Goal: Task Accomplishment & Management: Complete application form

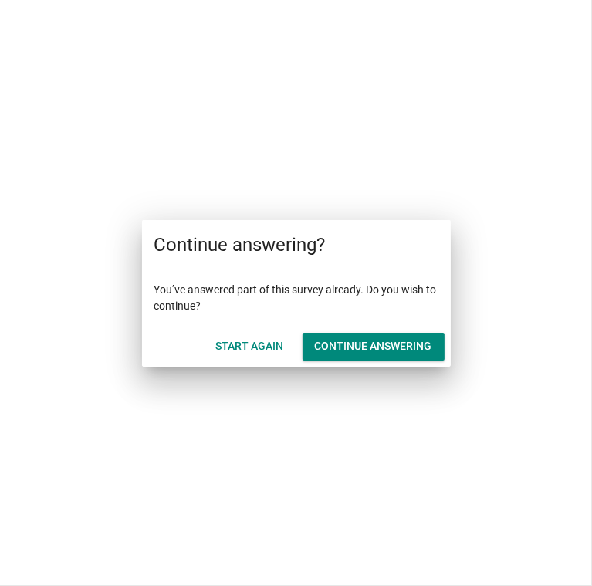
click at [370, 343] on div "Continue answering" at bounding box center [373, 346] width 117 height 16
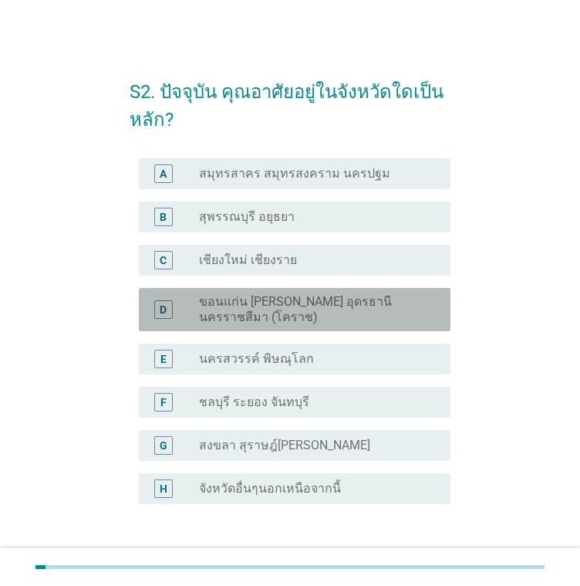
click at [300, 317] on label "ขอนแก่น [PERSON_NAME] อุดรธานี นครราชสีมา (โคราช)" at bounding box center [312, 309] width 227 height 31
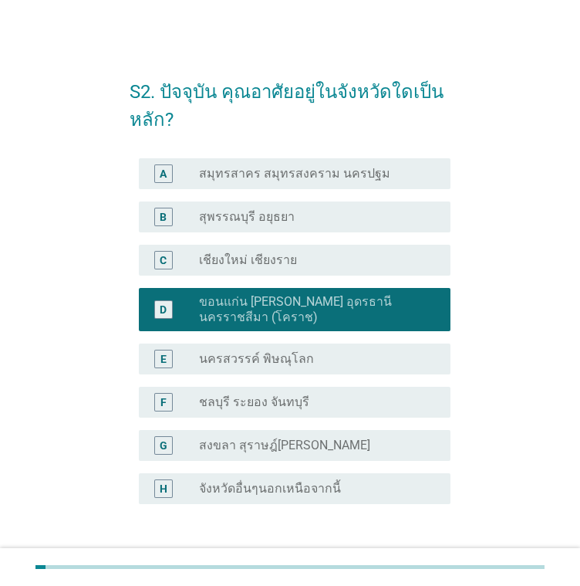
scroll to position [110, 0]
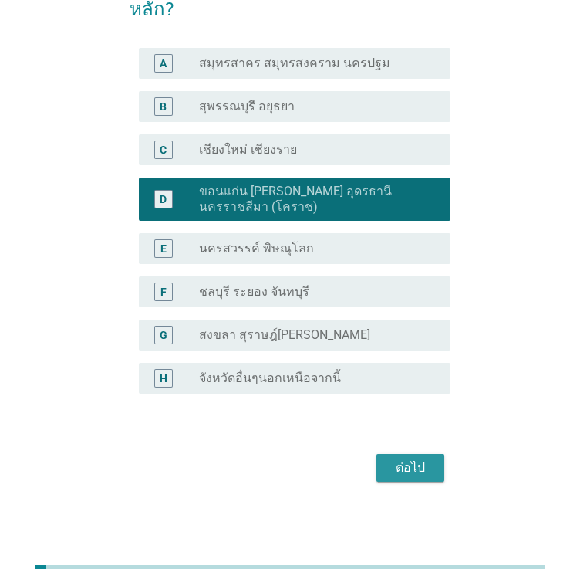
click at [403, 459] on div "ต่อไป" at bounding box center [410, 467] width 43 height 19
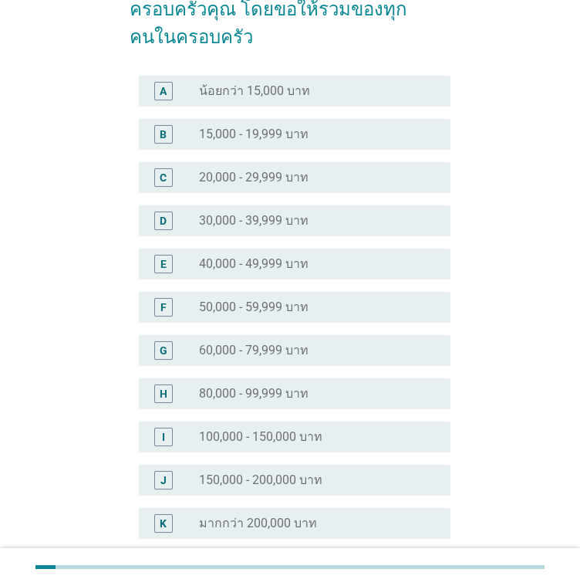
scroll to position [0, 0]
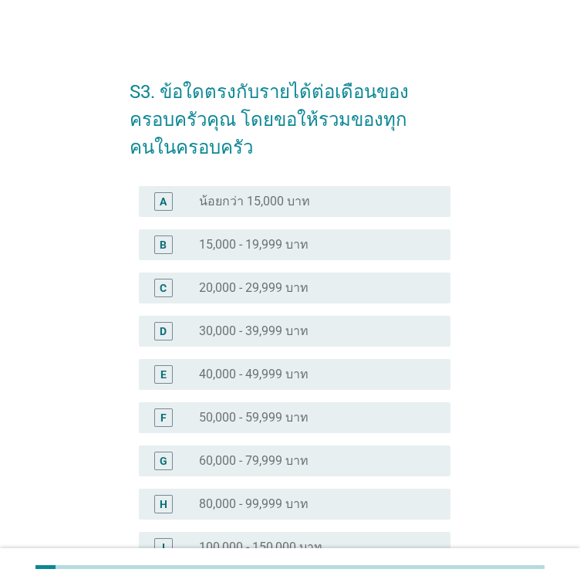
click at [256, 326] on label "30,000 - 39,999 บาท" at bounding box center [254, 330] width 110 height 15
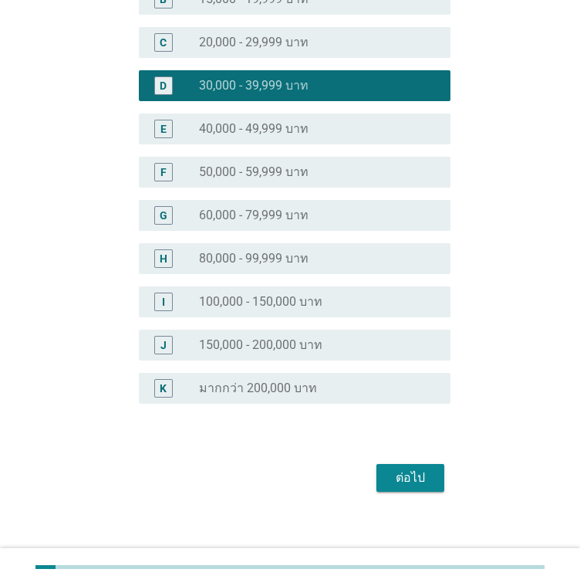
scroll to position [248, 0]
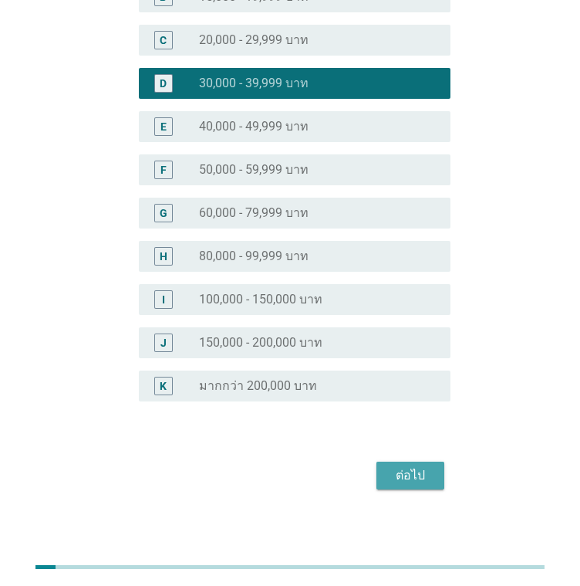
click at [427, 466] on div "ต่อไป" at bounding box center [410, 475] width 43 height 19
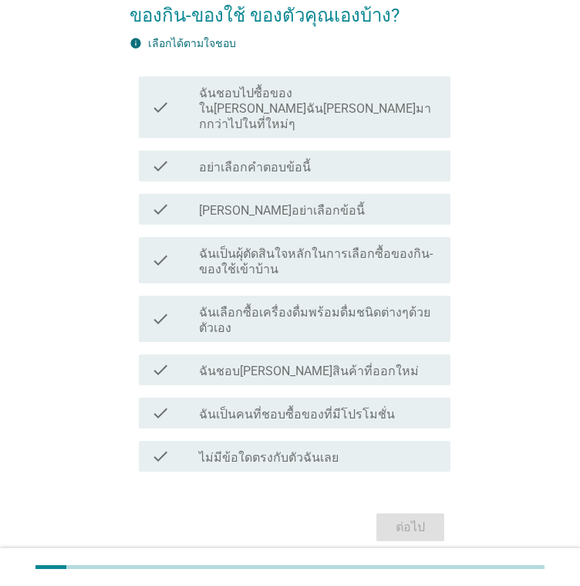
scroll to position [106, 0]
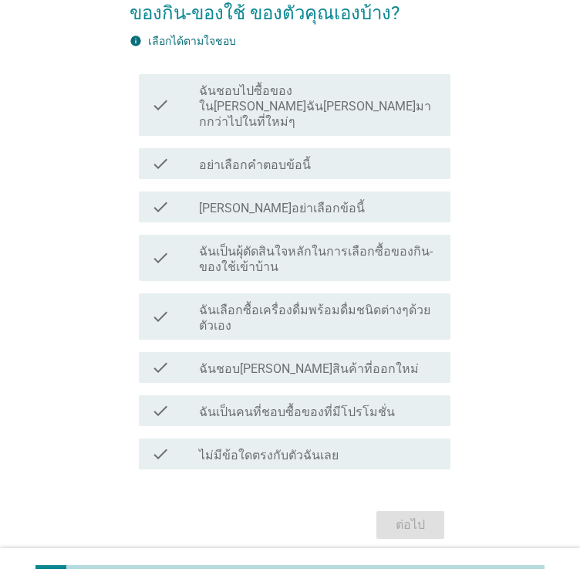
click at [367, 404] on label "ฉันเป็นคนที่ชอบซื้อของที่มีโปรโมชั่น" at bounding box center [297, 411] width 196 height 15
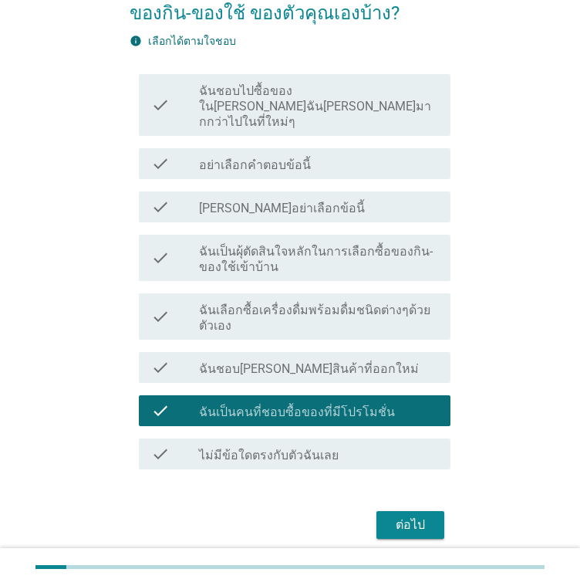
click at [427, 515] on div "ต่อไป" at bounding box center [410, 524] width 43 height 19
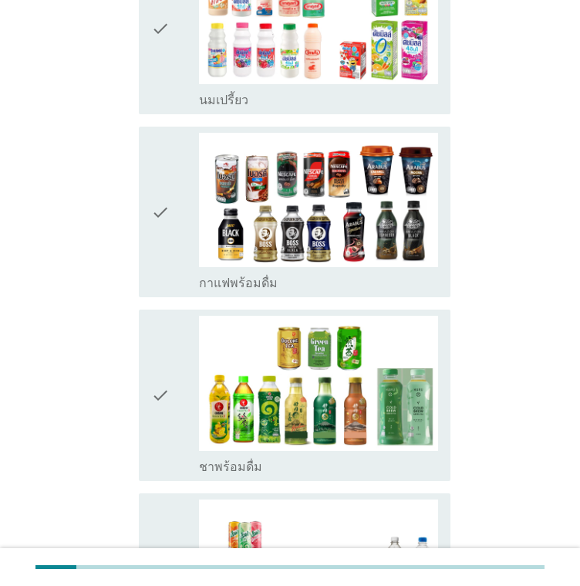
scroll to position [1001, 0]
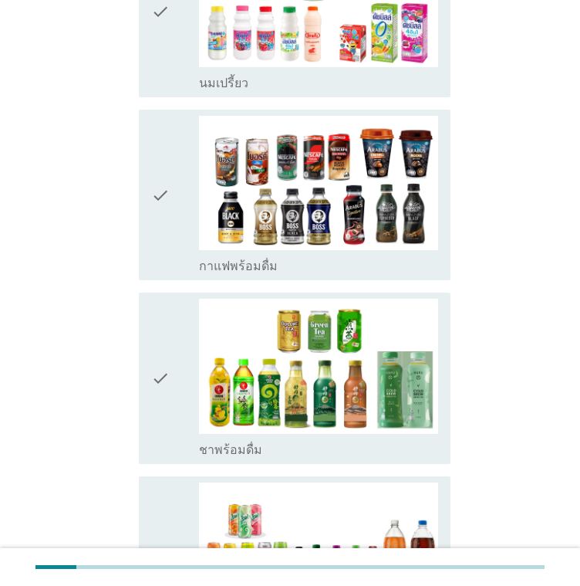
click at [185, 299] on div "check" at bounding box center [175, 378] width 48 height 158
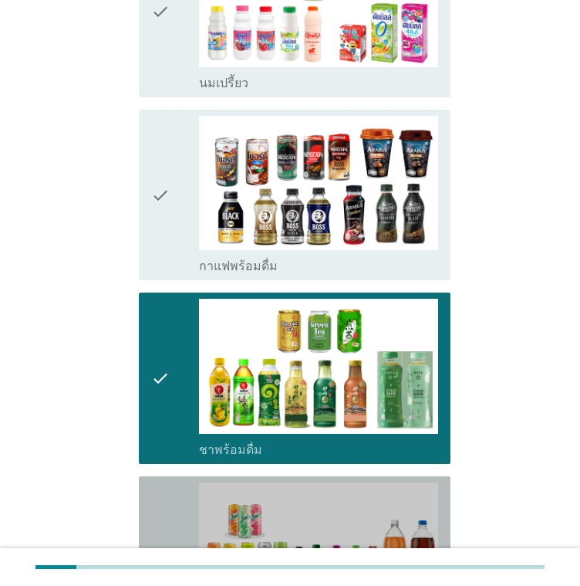
drag, startPoint x: 161, startPoint y: 506, endPoint x: 273, endPoint y: 475, distance: 116.3
click at [164, 506] on icon "check" at bounding box center [160, 561] width 19 height 158
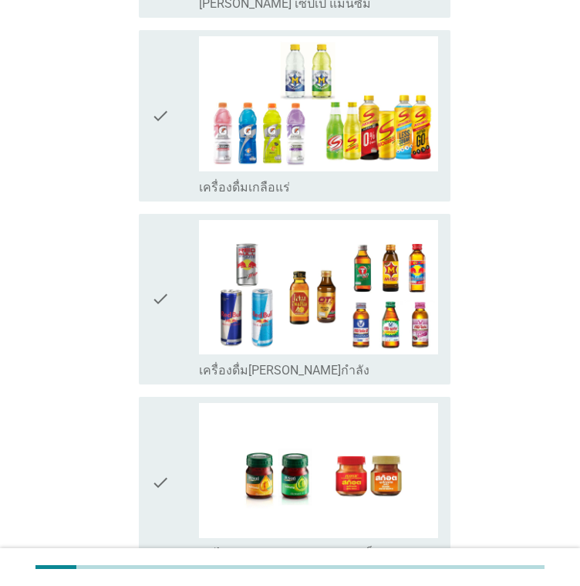
scroll to position [2499, 0]
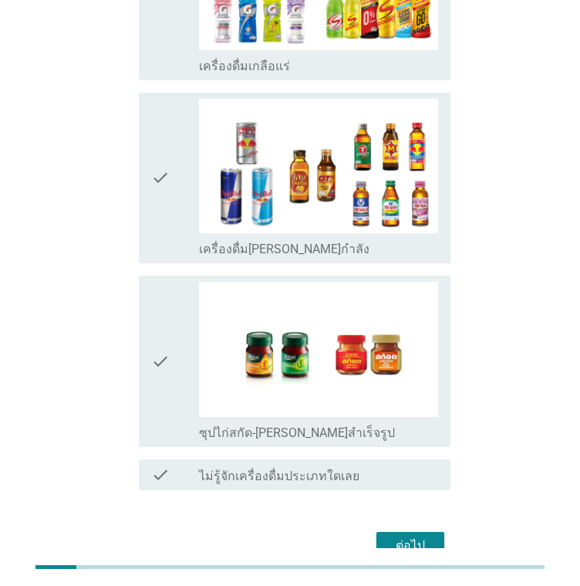
click at [185, 314] on div "check" at bounding box center [175, 361] width 48 height 158
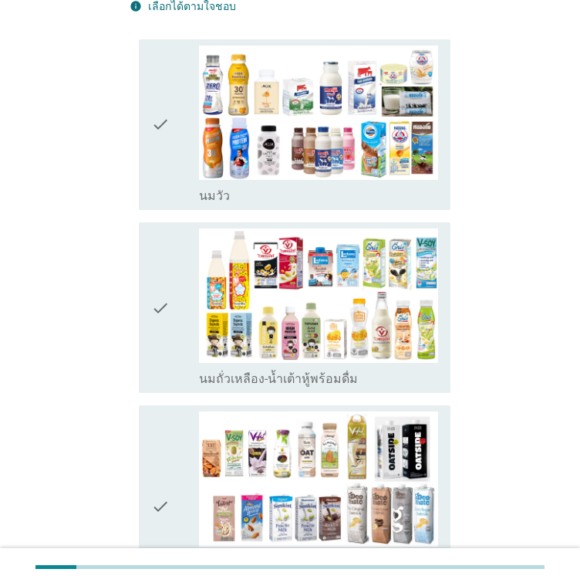
scroll to position [0, 0]
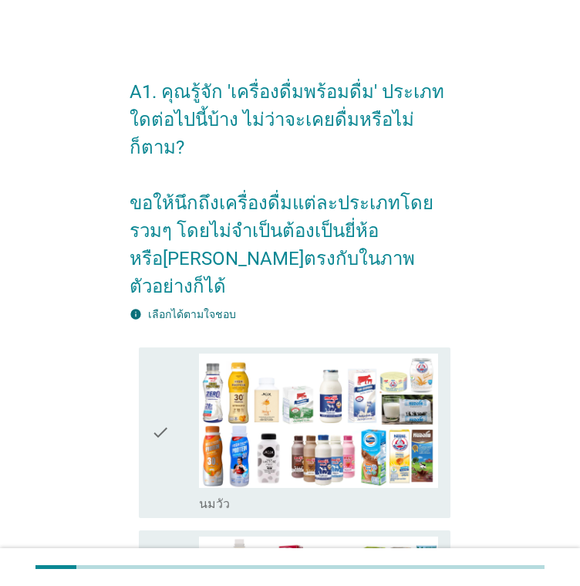
click at [168, 353] on icon "check" at bounding box center [160, 432] width 19 height 158
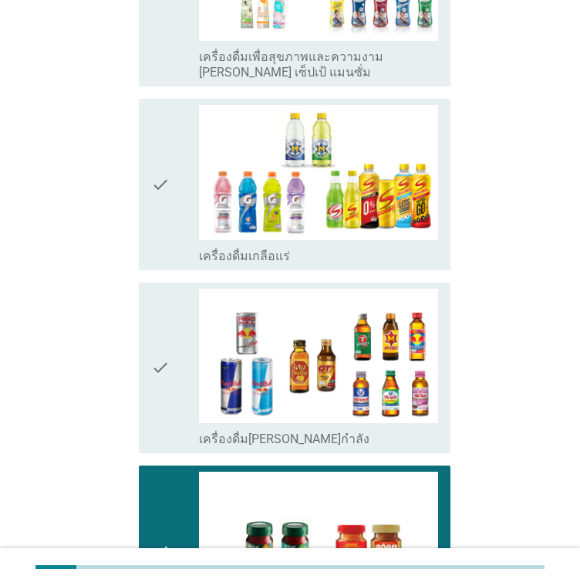
scroll to position [2499, 0]
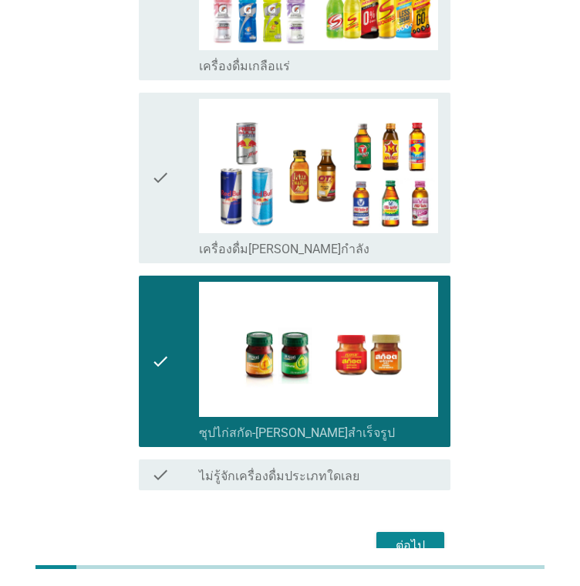
click at [426, 536] on div "ต่อไป" at bounding box center [410, 545] width 43 height 19
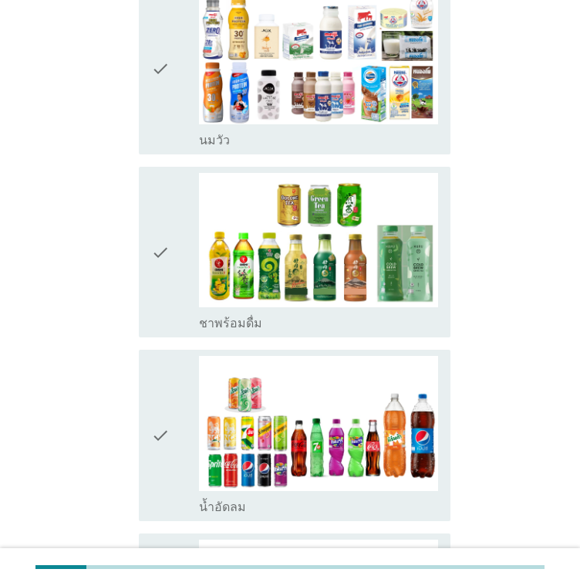
scroll to position [224, 0]
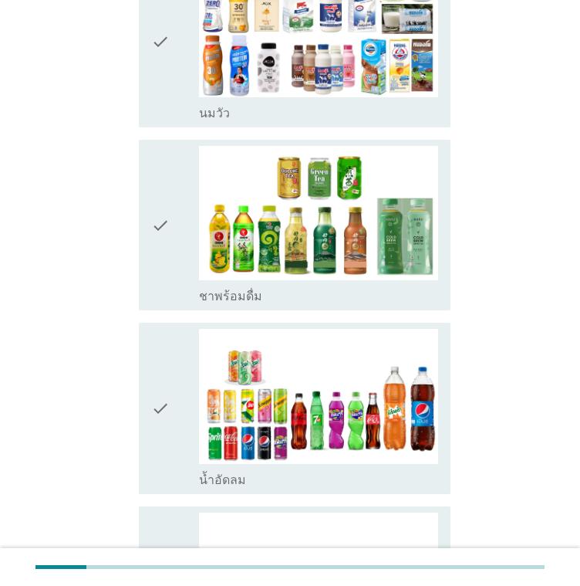
click at [173, 182] on div "check" at bounding box center [175, 225] width 48 height 158
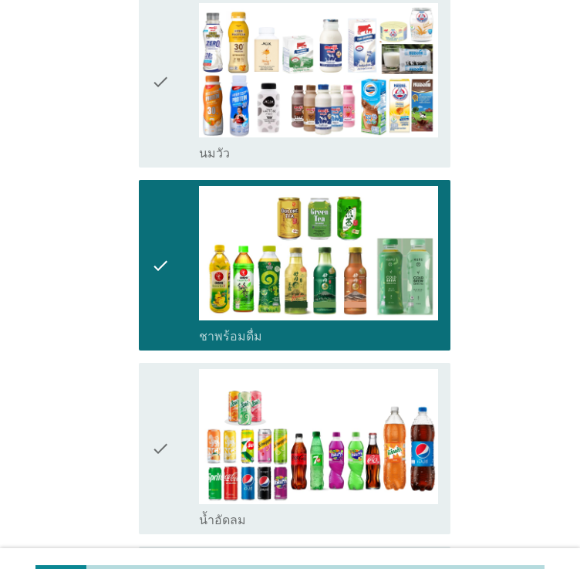
scroll to position [225, 0]
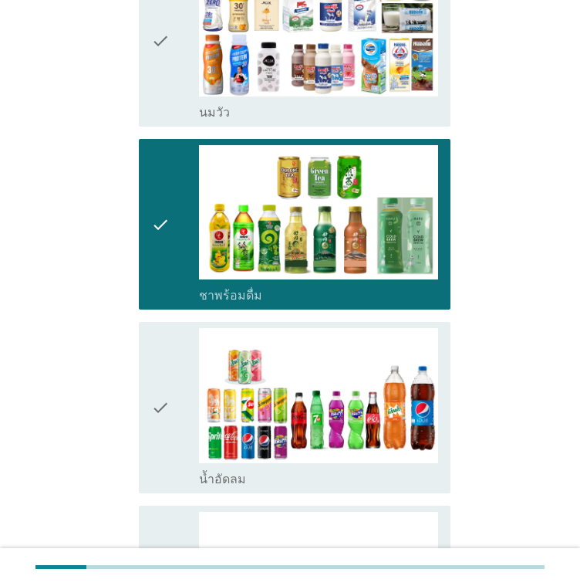
click at [191, 60] on div "check" at bounding box center [175, 41] width 48 height 158
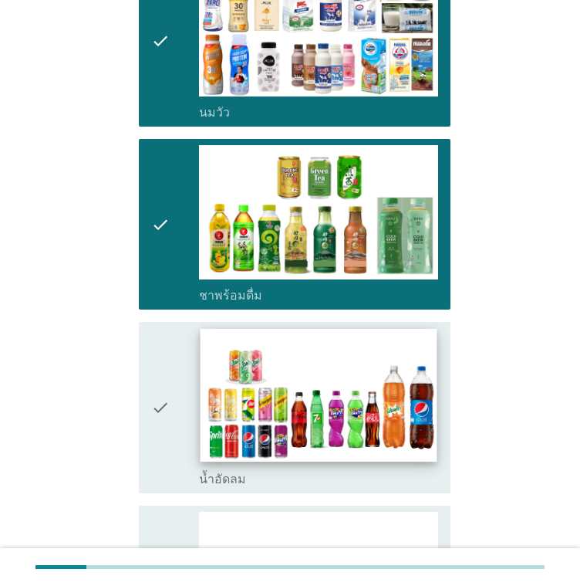
click at [207, 393] on img at bounding box center [319, 395] width 237 height 133
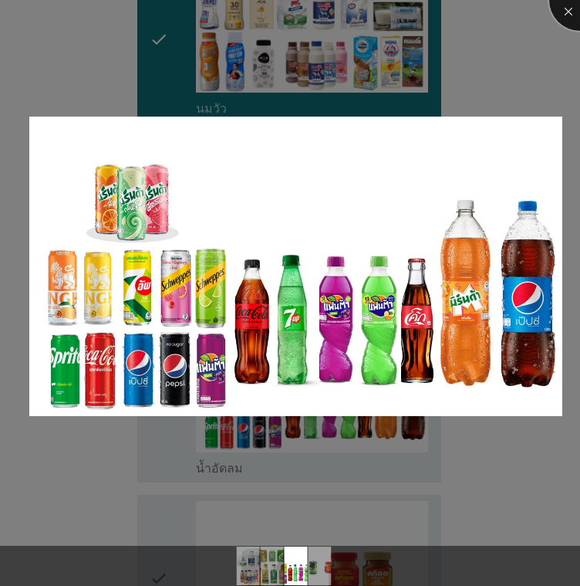
click at [562, 13] on div at bounding box center [580, 0] width 62 height 62
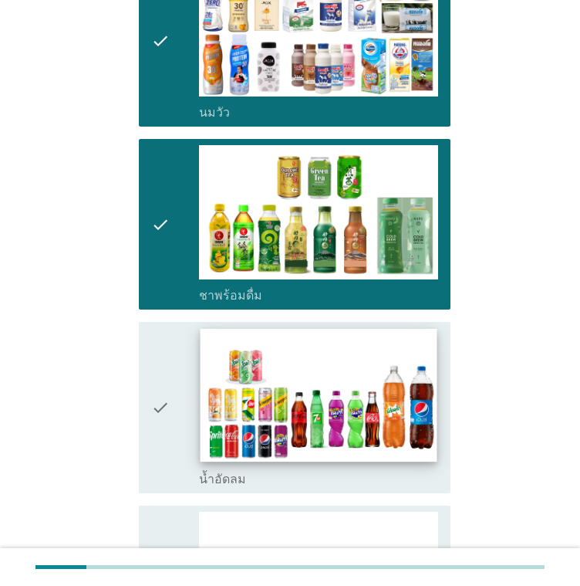
click at [201, 394] on img at bounding box center [319, 395] width 237 height 133
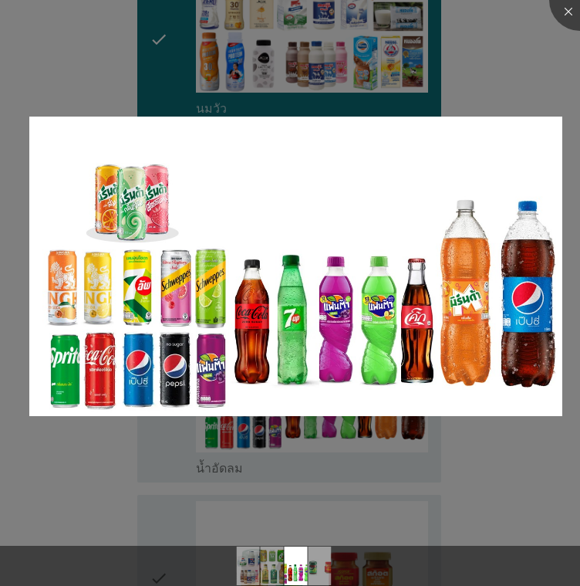
click at [535, 71] on div at bounding box center [290, 293] width 580 height 586
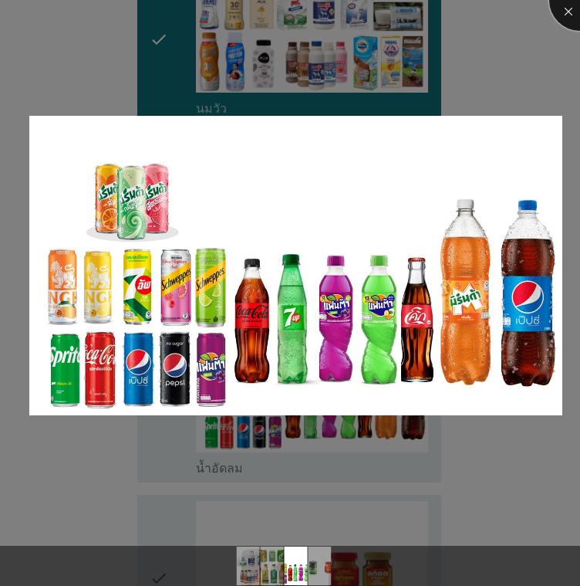
click at [561, 12] on div at bounding box center [580, 0] width 62 height 62
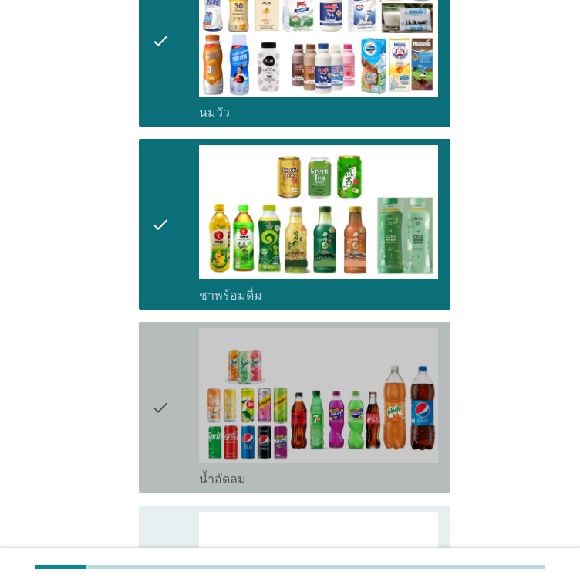
click at [290, 478] on div "check_box_outline_blank น้ำอัดลม" at bounding box center [318, 477] width 239 height 19
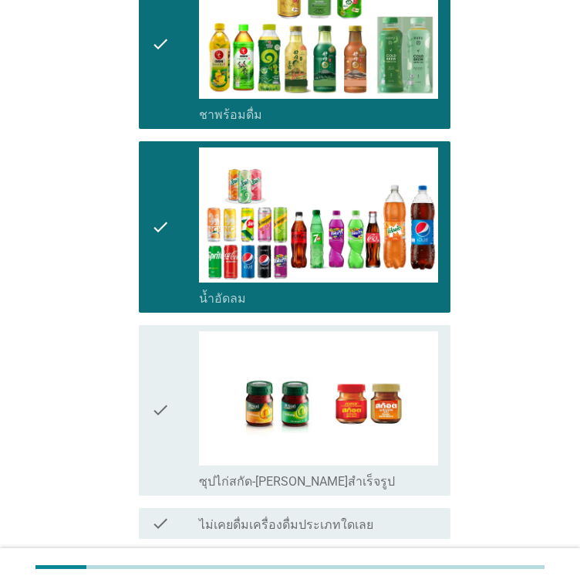
scroll to position [489, 0]
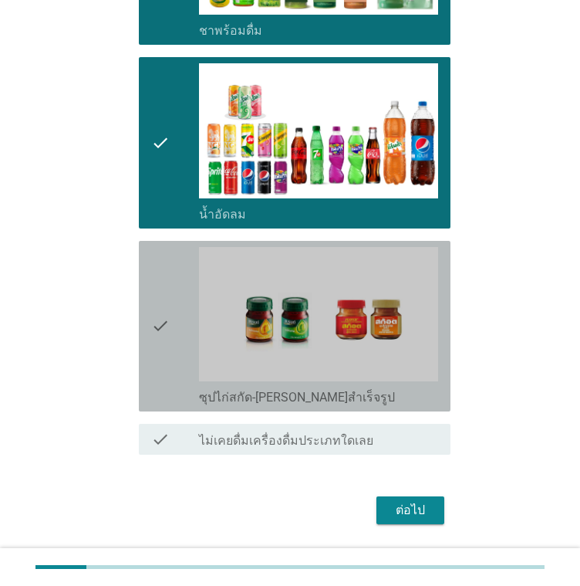
click at [313, 397] on label "ซุปไก่สกัด-[PERSON_NAME]สำเร็จรูป" at bounding box center [297, 397] width 196 height 15
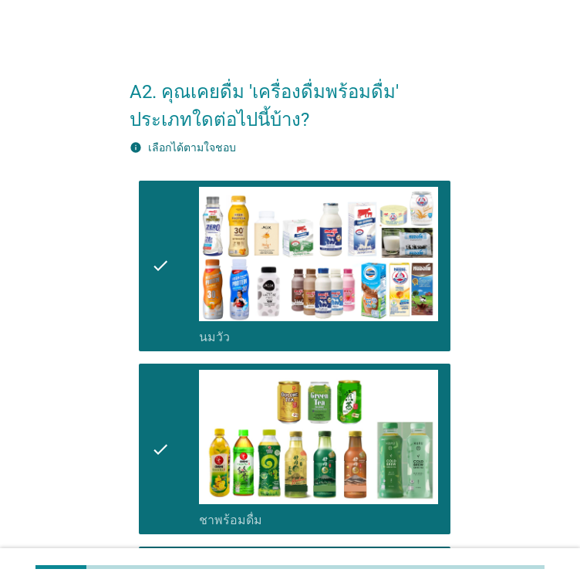
scroll to position [530, 0]
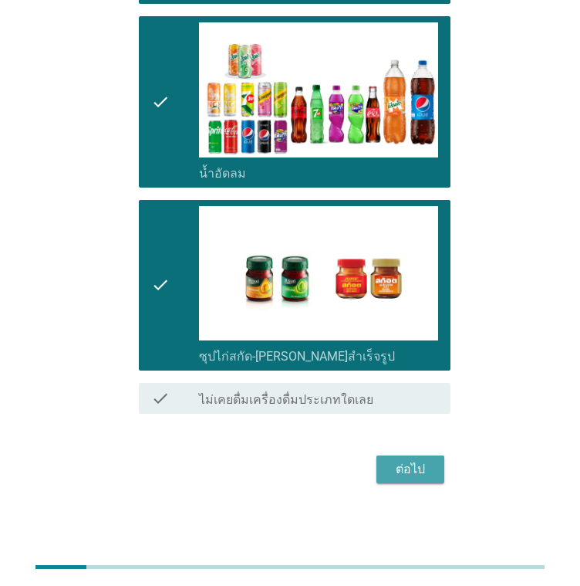
click at [414, 462] on div "ต่อไป" at bounding box center [410, 469] width 43 height 19
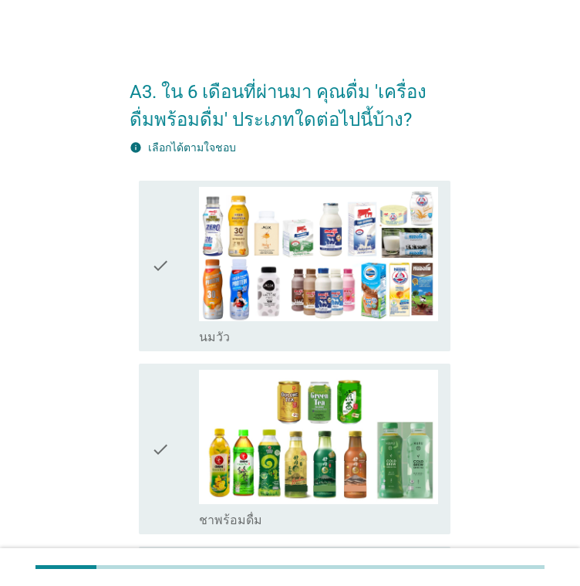
click at [153, 311] on icon "check" at bounding box center [160, 266] width 19 height 158
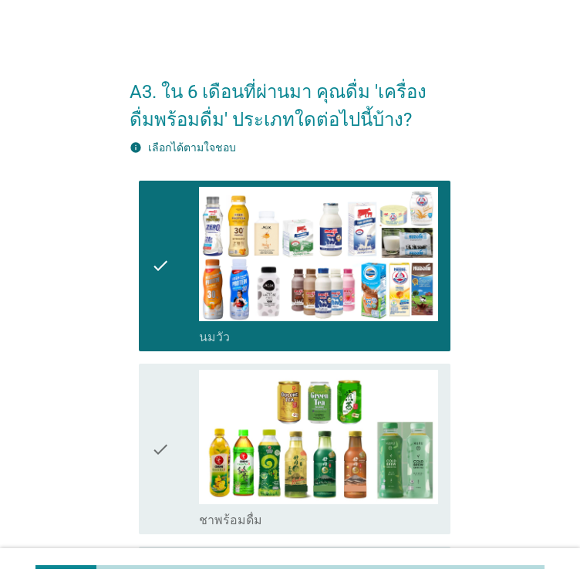
click at [173, 454] on div "check" at bounding box center [175, 449] width 48 height 158
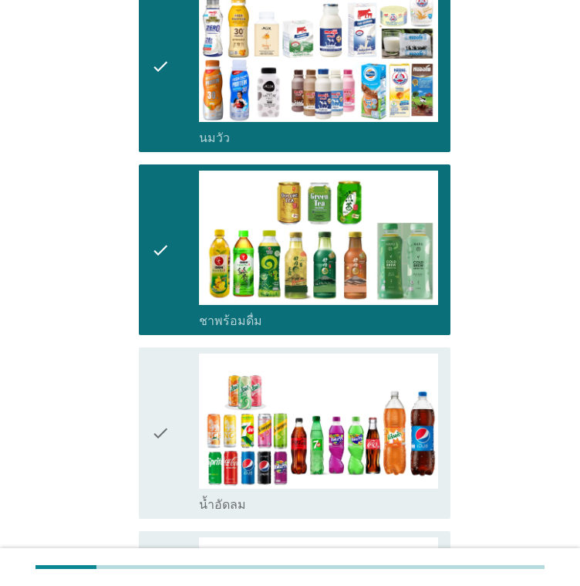
scroll to position [386, 0]
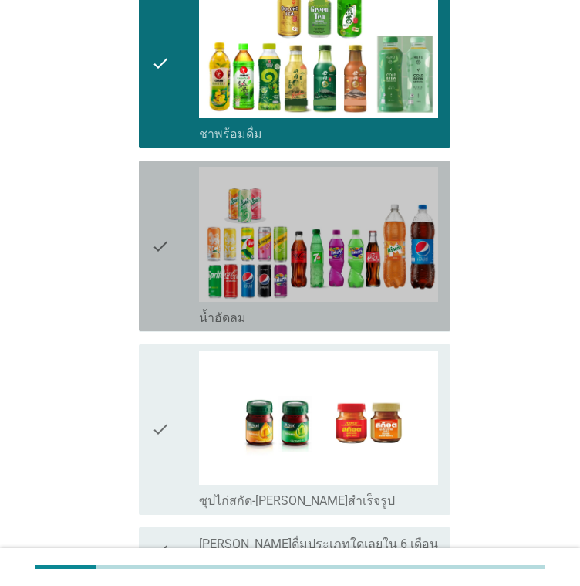
click at [175, 262] on div "check" at bounding box center [175, 246] width 48 height 158
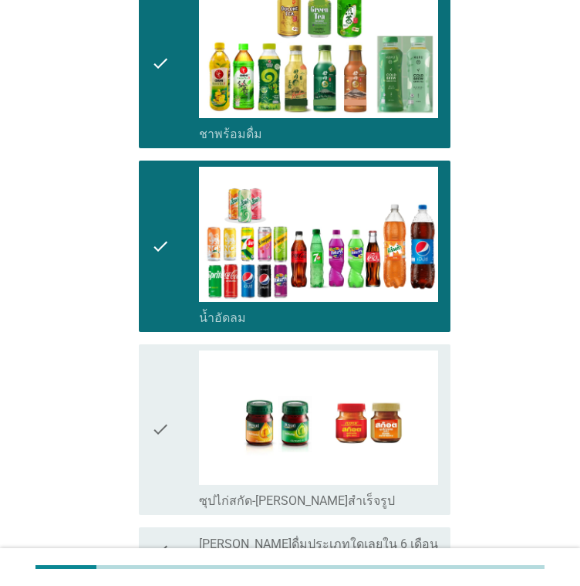
click at [169, 421] on icon "check" at bounding box center [160, 429] width 19 height 158
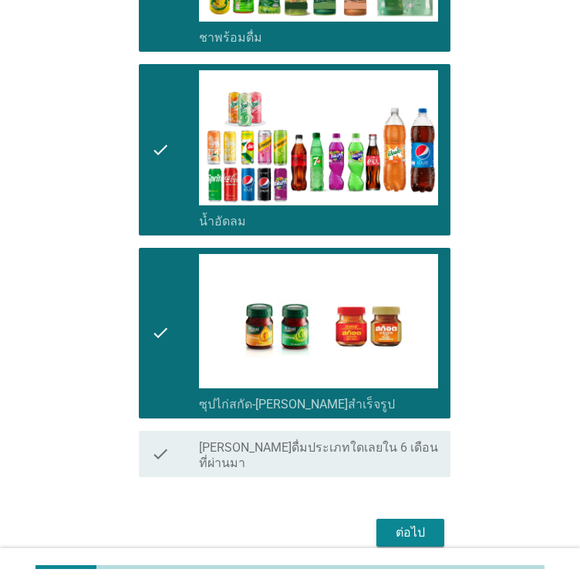
scroll to position [530, 0]
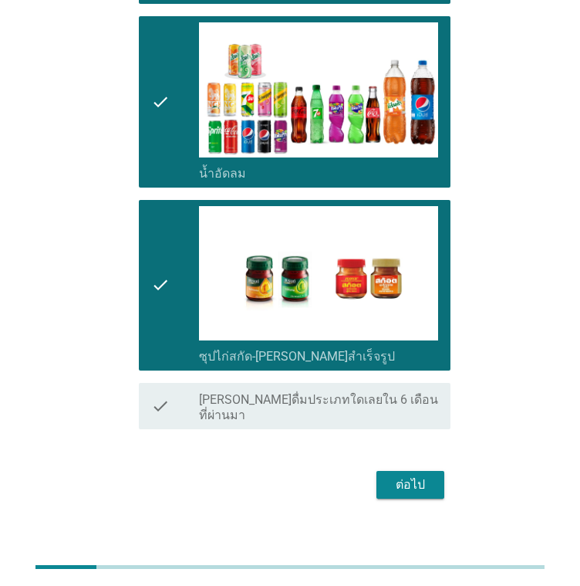
click at [404, 475] on div "ต่อไป" at bounding box center [410, 484] width 43 height 19
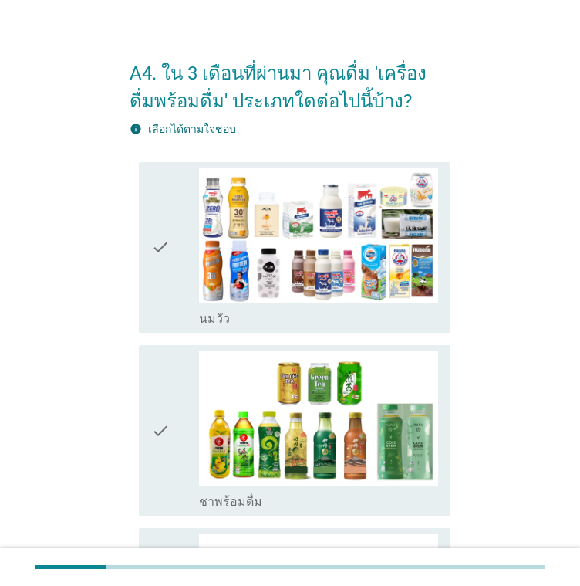
scroll to position [56, 0]
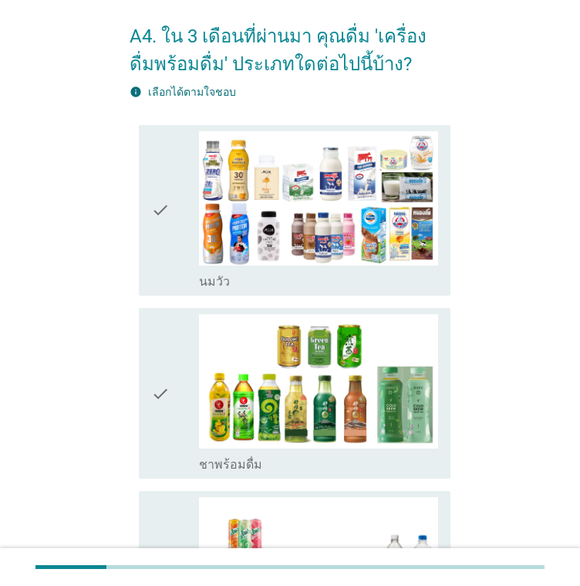
click at [178, 234] on div "check" at bounding box center [175, 210] width 48 height 158
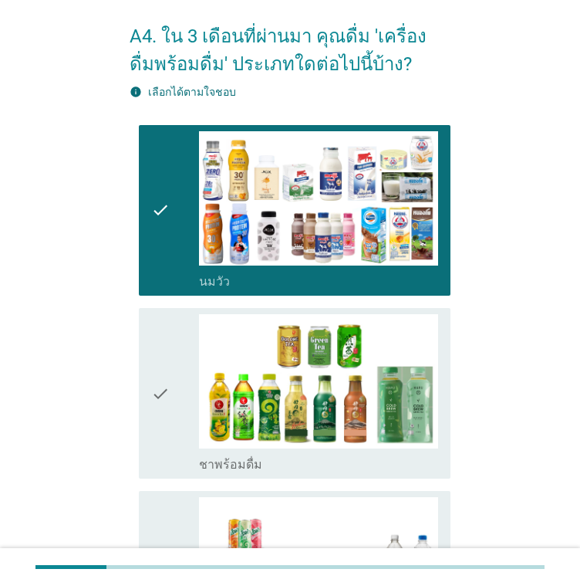
click at [179, 370] on div "check" at bounding box center [175, 393] width 48 height 158
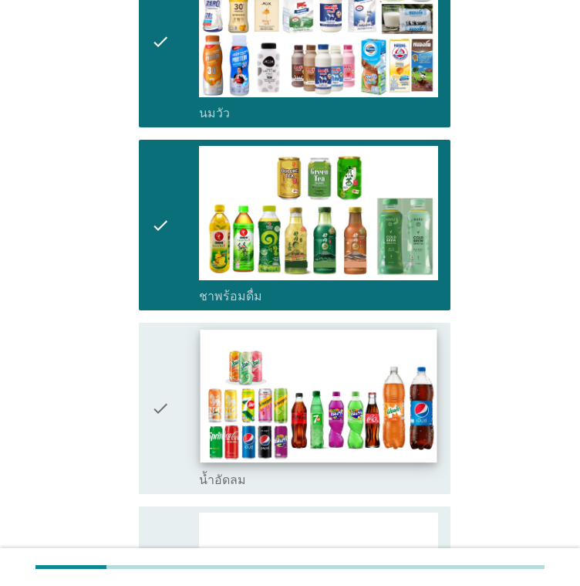
scroll to position [232, 0]
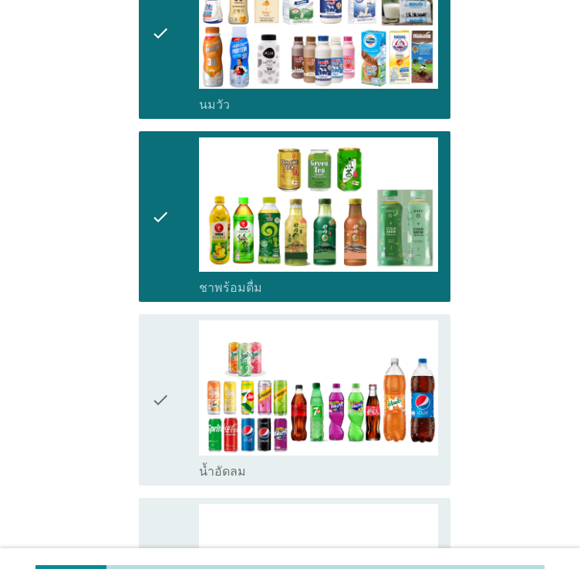
click at [179, 367] on div "check" at bounding box center [175, 399] width 48 height 158
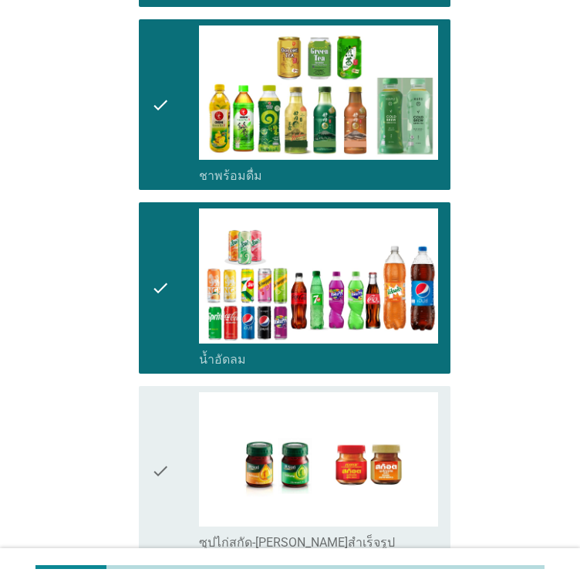
scroll to position [398, 0]
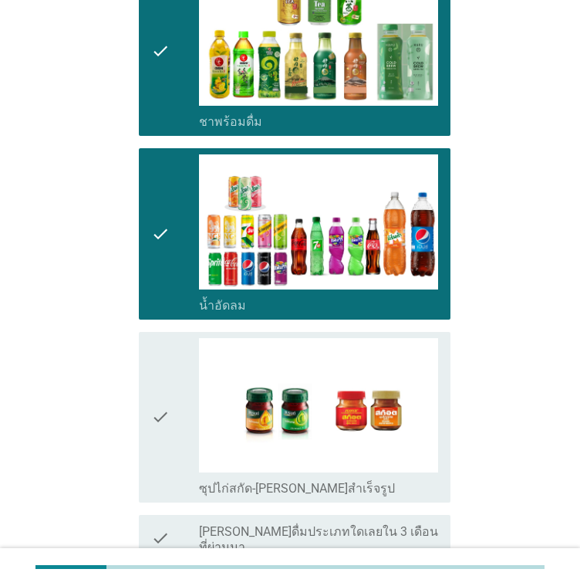
click at [168, 379] on icon "check" at bounding box center [160, 417] width 19 height 158
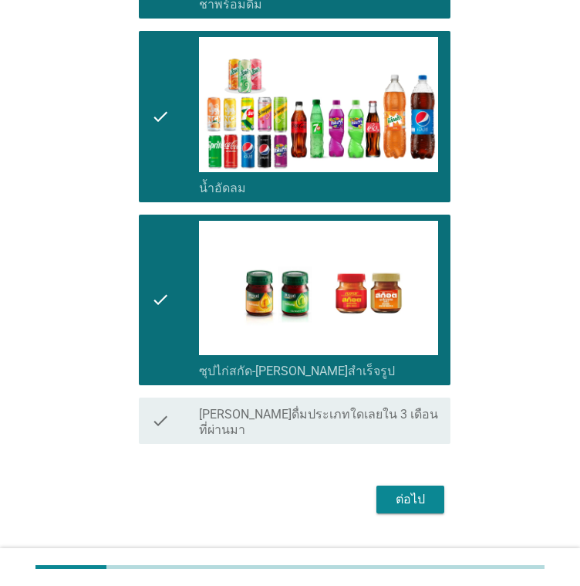
scroll to position [530, 0]
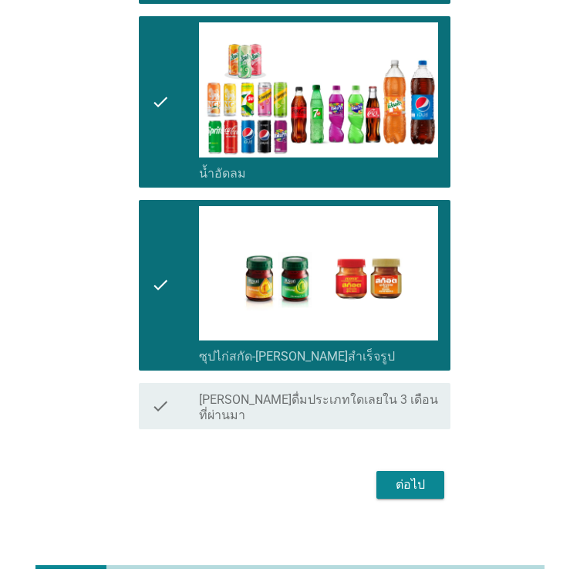
click at [407, 475] on div "ต่อไป" at bounding box center [410, 484] width 43 height 19
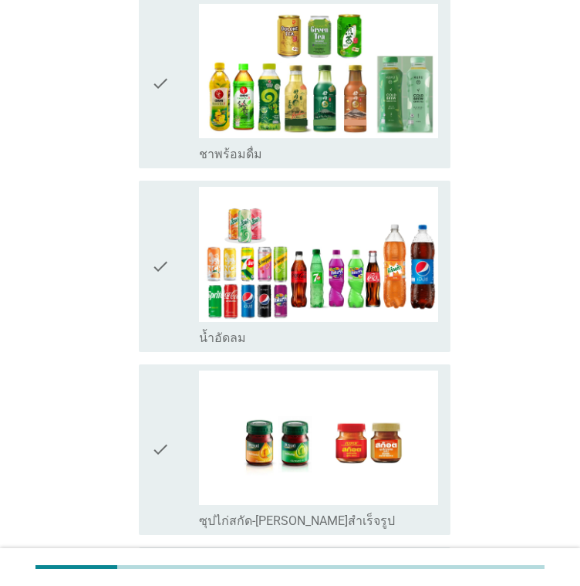
scroll to position [389, 0]
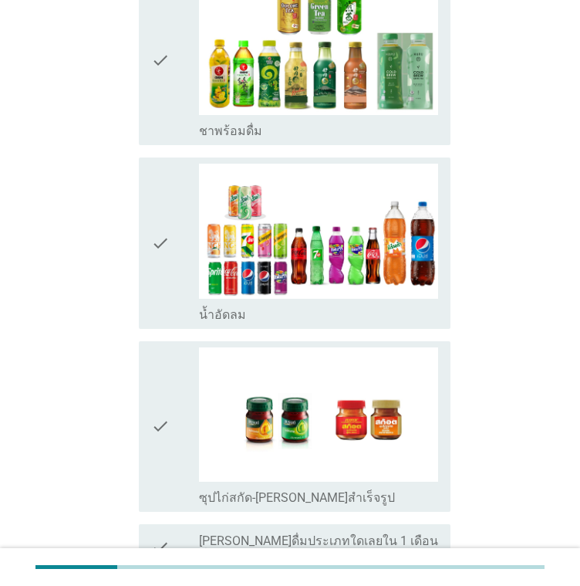
drag, startPoint x: 170, startPoint y: 256, endPoint x: 161, endPoint y: 181, distance: 76.1
click at [170, 255] on div "check" at bounding box center [175, 243] width 48 height 158
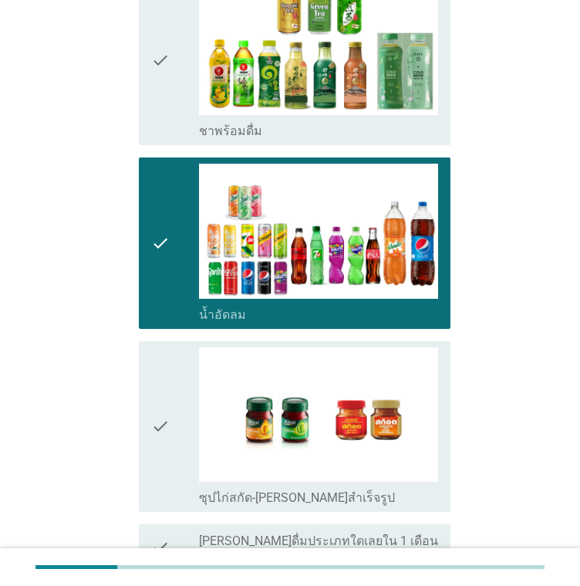
click at [161, 134] on icon "check" at bounding box center [160, 60] width 19 height 158
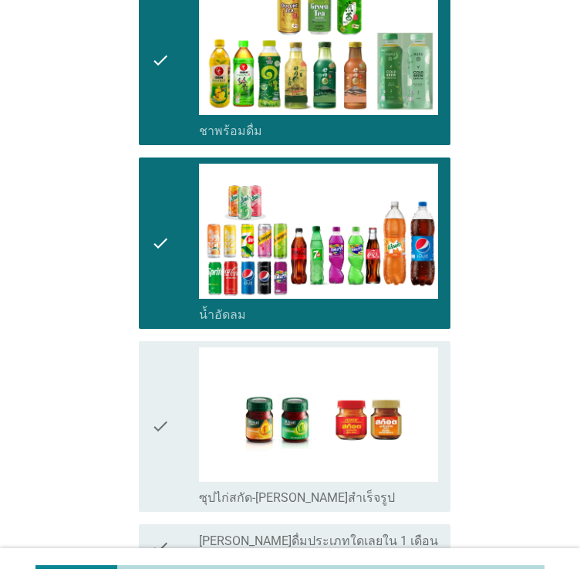
scroll to position [530, 0]
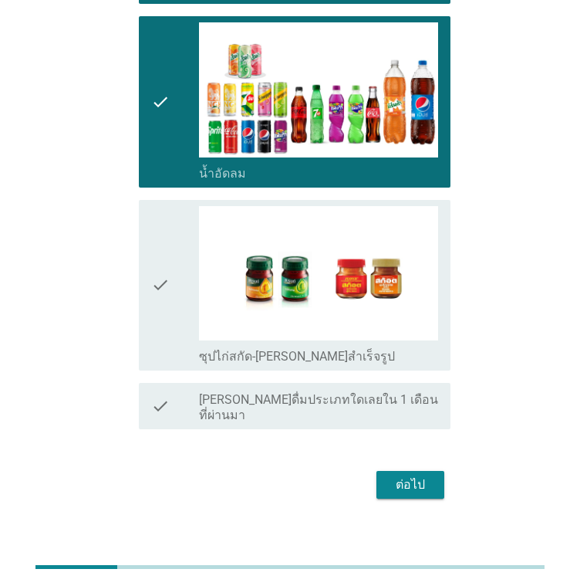
click at [403, 471] on button "ต่อไป" at bounding box center [411, 485] width 68 height 28
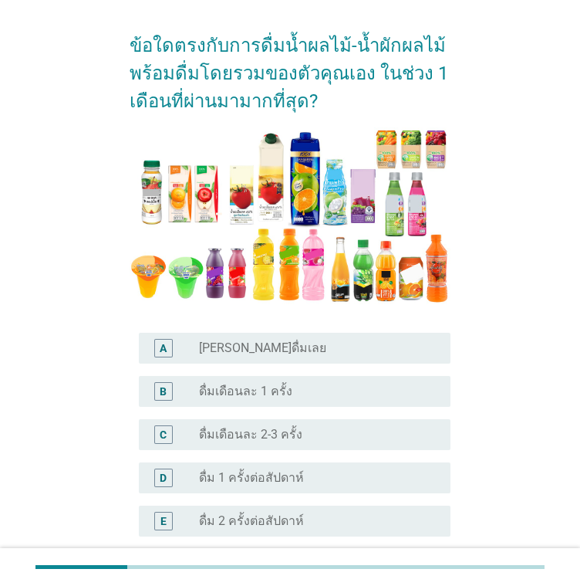
scroll to position [228, 0]
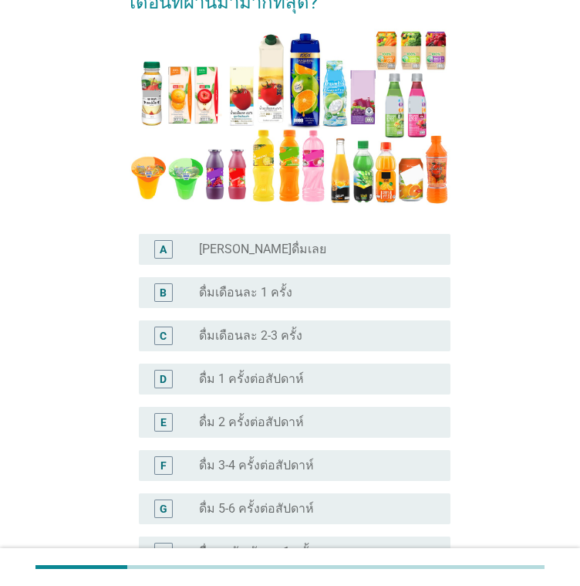
click at [325, 366] on div "D radio_button_unchecked ดื่ม 1 ครั้งต่อสัปดาห์" at bounding box center [295, 378] width 312 height 31
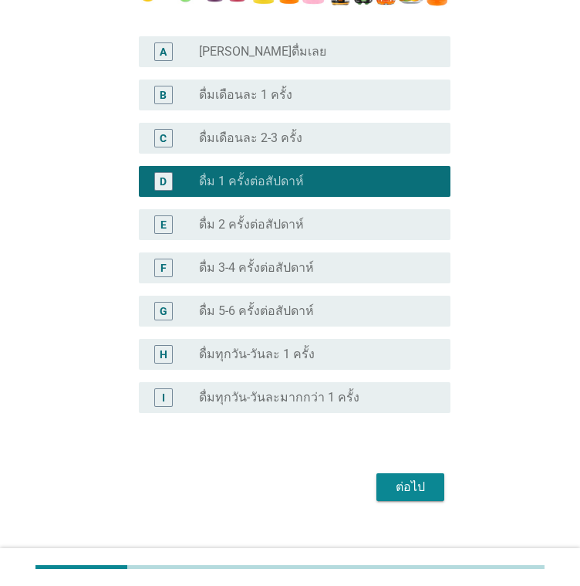
scroll to position [444, 0]
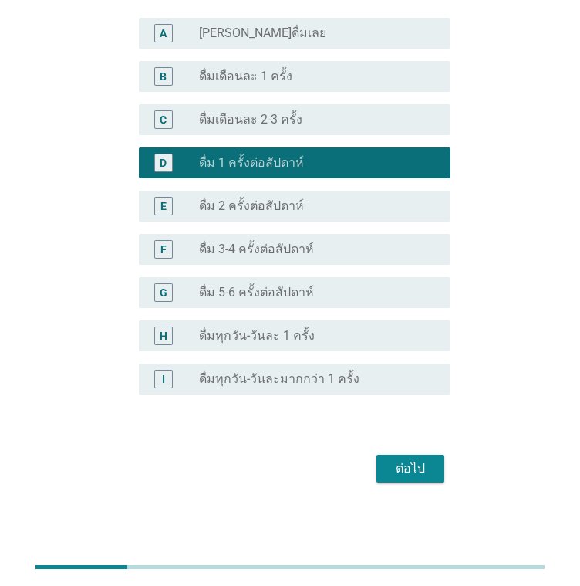
click at [417, 472] on div "ต่อไป" at bounding box center [410, 468] width 43 height 19
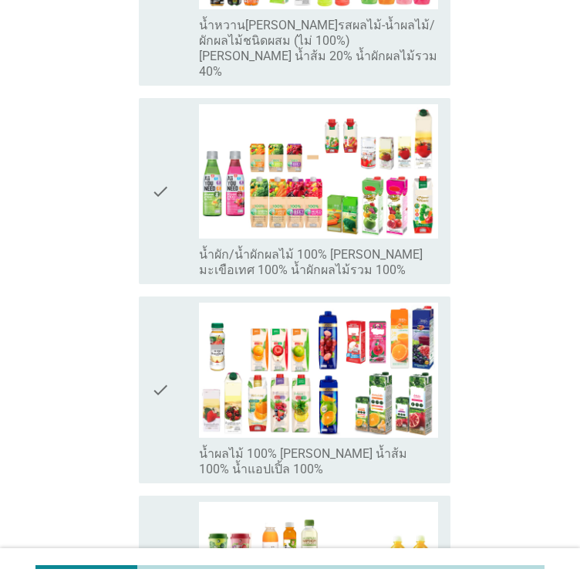
scroll to position [421, 0]
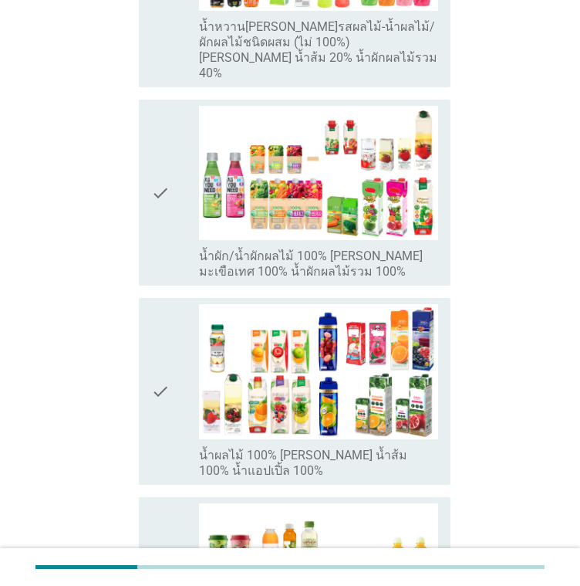
click at [173, 348] on div "check" at bounding box center [175, 391] width 48 height 174
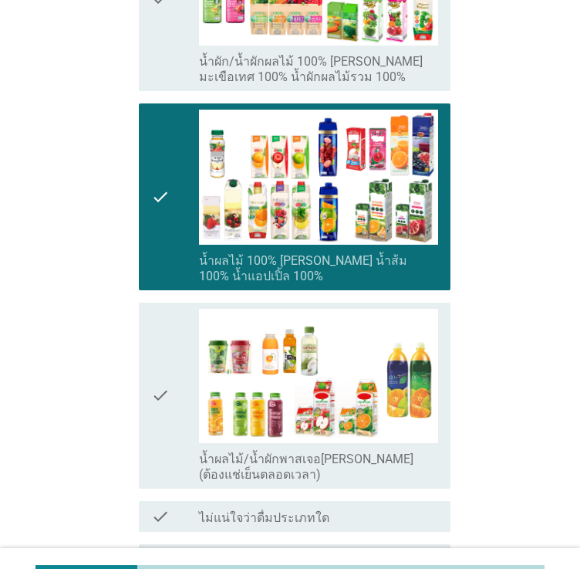
scroll to position [721, 0]
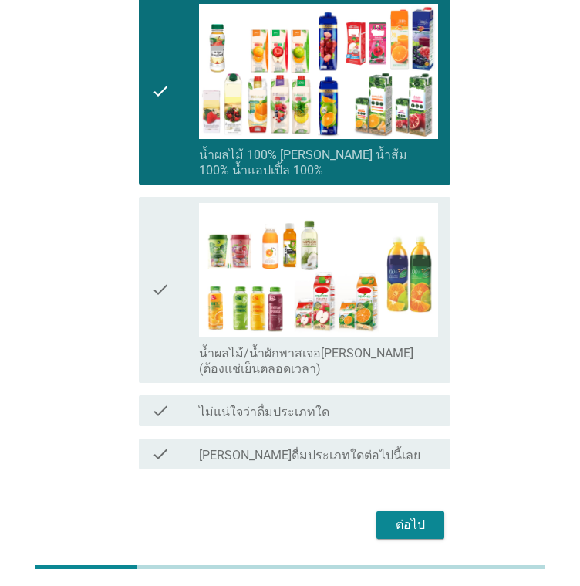
click at [429, 515] on div "ต่อไป" at bounding box center [410, 524] width 43 height 19
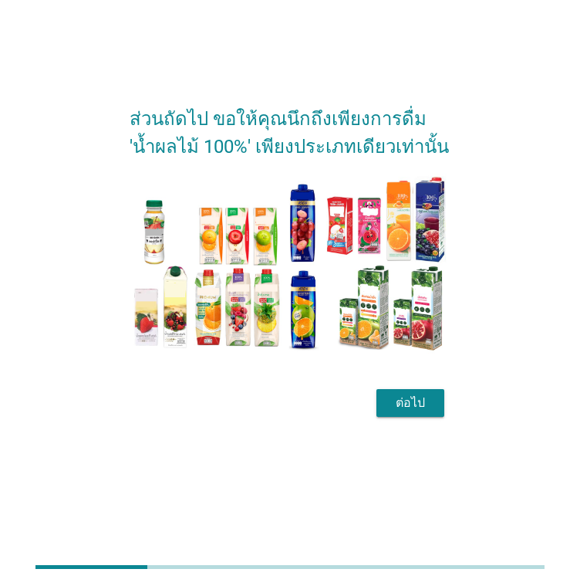
scroll to position [0, 0]
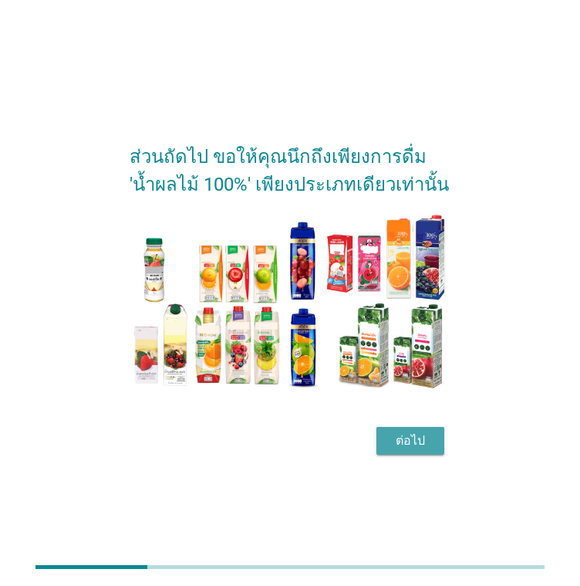
click at [429, 431] on div "ต่อไป" at bounding box center [410, 440] width 43 height 19
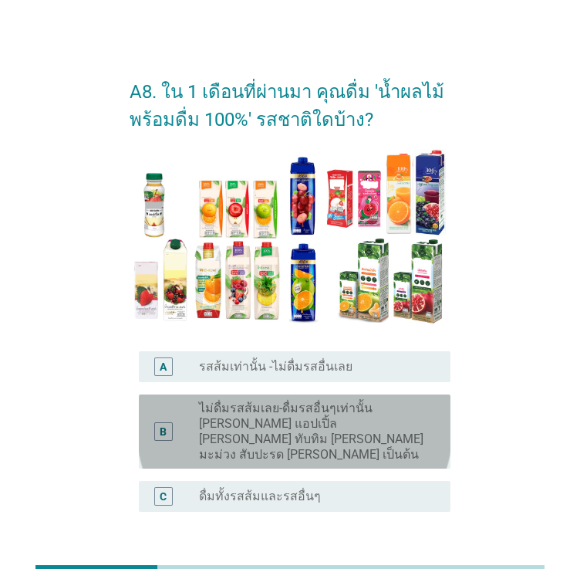
click at [292, 427] on label "ไม่ดื่มรสส้มเลย-ดื่มรสอื่นๆเท่านั้น [PERSON_NAME] แอปเปิ้ล [PERSON_NAME] ทับทิม…" at bounding box center [312, 431] width 227 height 62
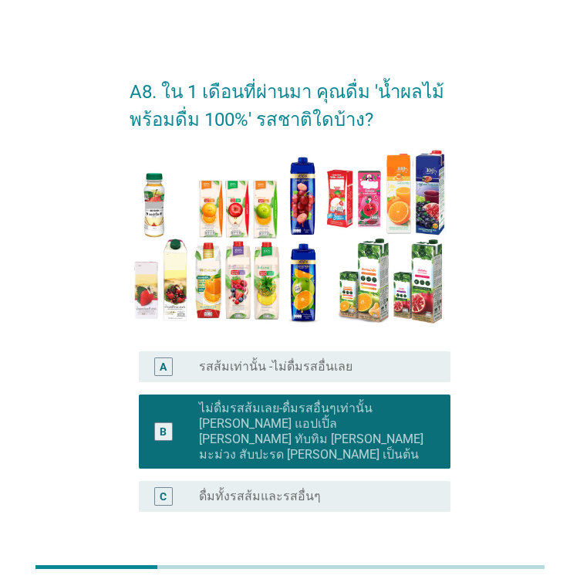
scroll to position [102, 0]
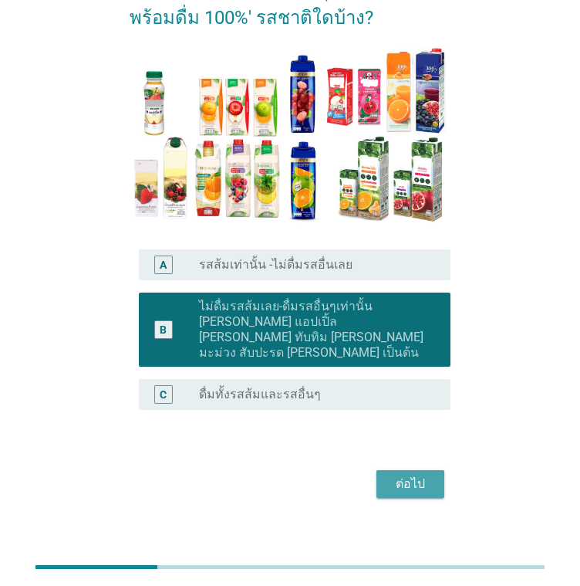
click at [401, 470] on button "ต่อไป" at bounding box center [411, 484] width 68 height 28
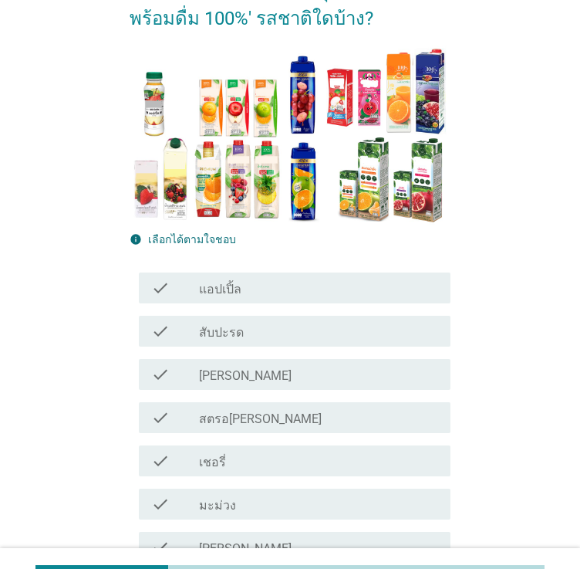
scroll to position [143, 0]
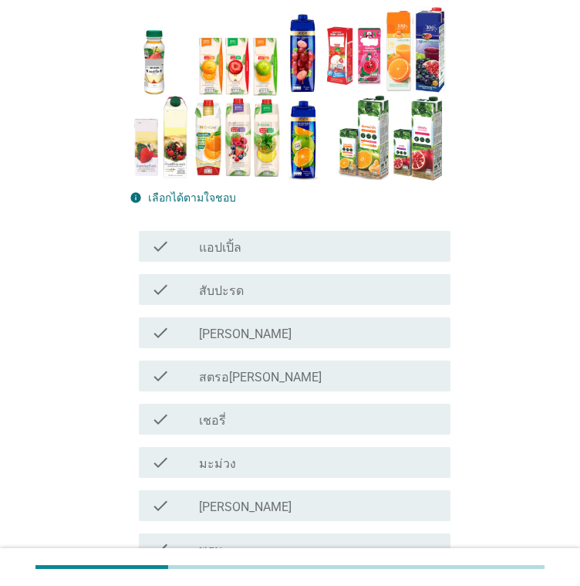
click at [267, 244] on div "check_box_outline_blank แอปเปิ้ล" at bounding box center [318, 246] width 239 height 19
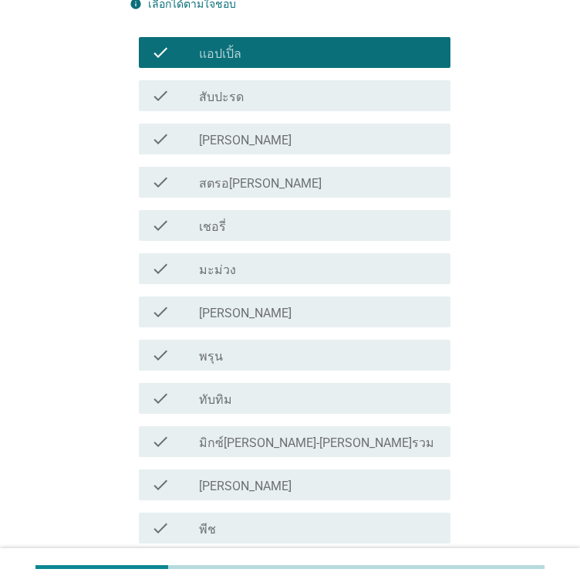
scroll to position [374, 0]
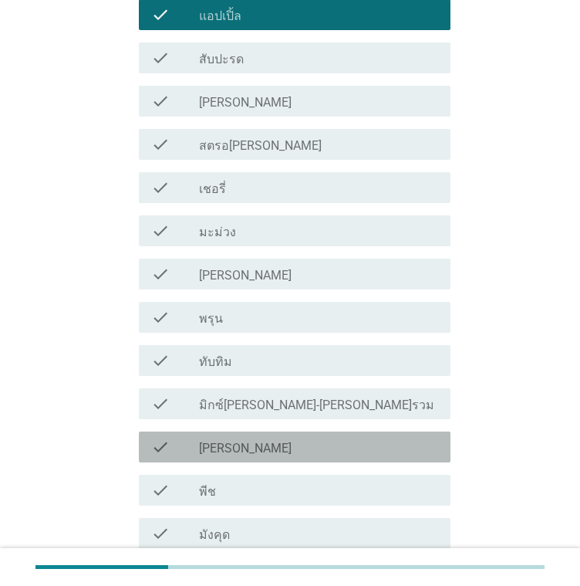
click at [245, 438] on div "check_box_outline_blank [PERSON_NAME]" at bounding box center [318, 447] width 239 height 19
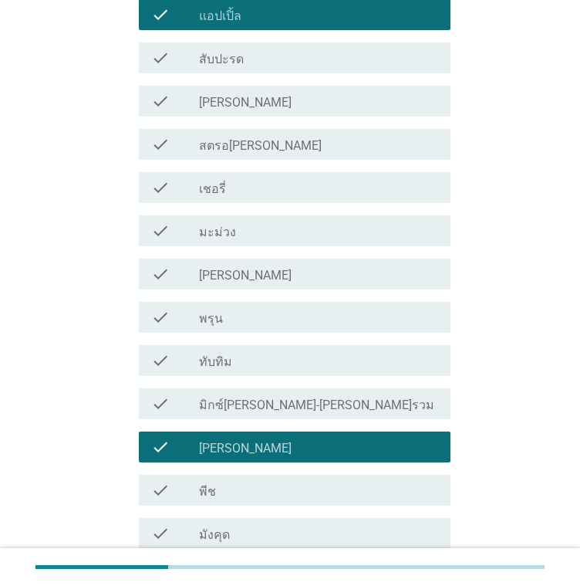
click at [256, 408] on label "มิกซ์[PERSON_NAME]-[PERSON_NAME]รวม" at bounding box center [316, 404] width 235 height 15
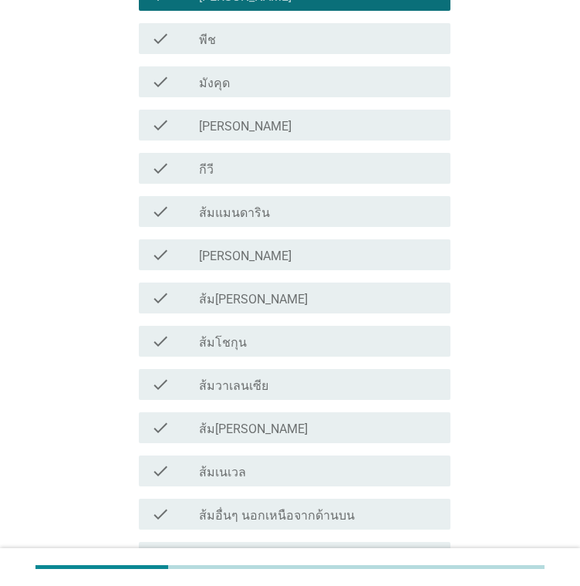
scroll to position [914, 0]
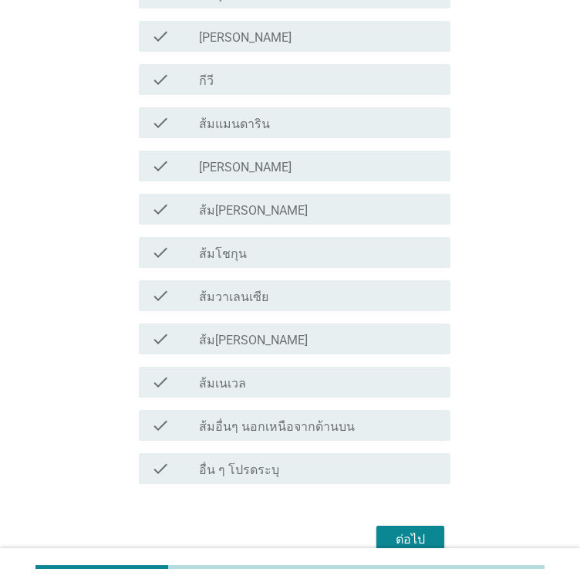
click at [259, 254] on div "check_box_outline_blank ส้มโชกุน" at bounding box center [318, 252] width 239 height 19
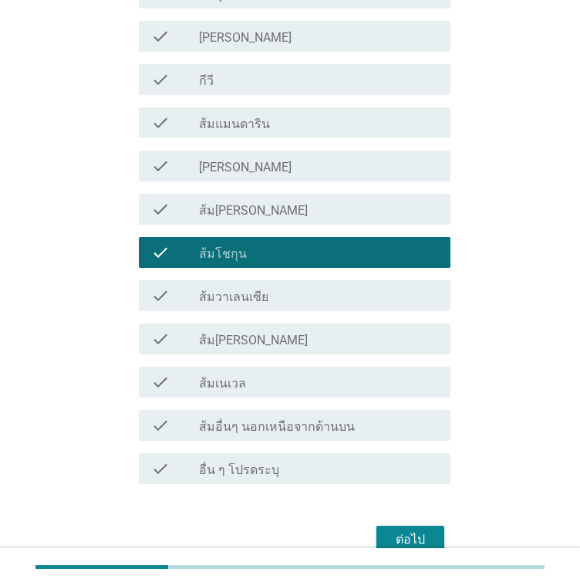
click at [414, 527] on button "ต่อไป" at bounding box center [411, 539] width 68 height 28
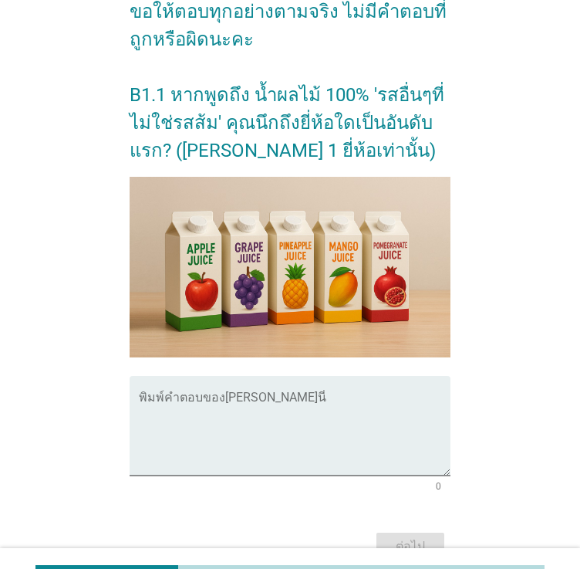
scroll to position [248, 0]
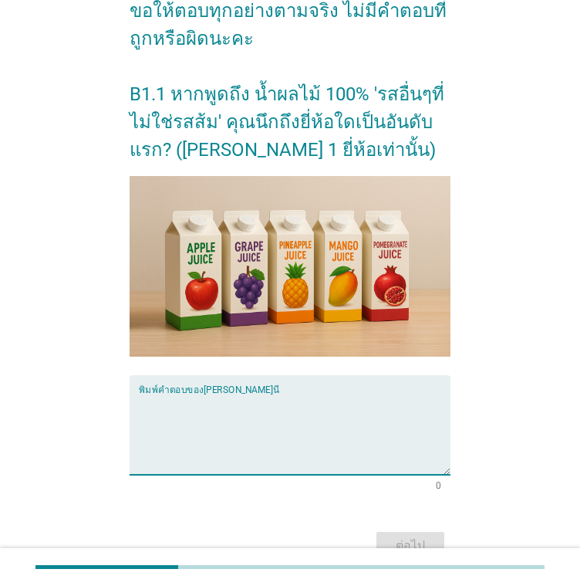
click at [225, 394] on textarea "พิมพ์คำตอบของคุณ ที่นี่" at bounding box center [295, 434] width 312 height 81
type textarea "[PERSON_NAME]"
click at [417, 539] on div "ต่อไป" at bounding box center [410, 545] width 43 height 19
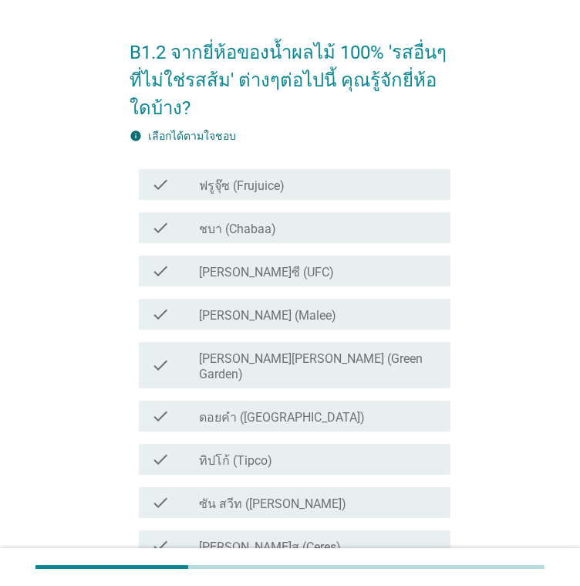
scroll to position [56, 0]
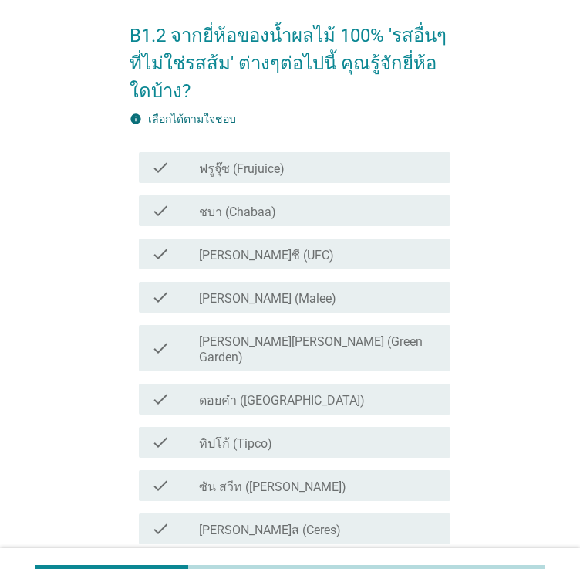
click at [343, 299] on div "check_box_outline_blank [PERSON_NAME] (Malee)" at bounding box center [318, 297] width 239 height 19
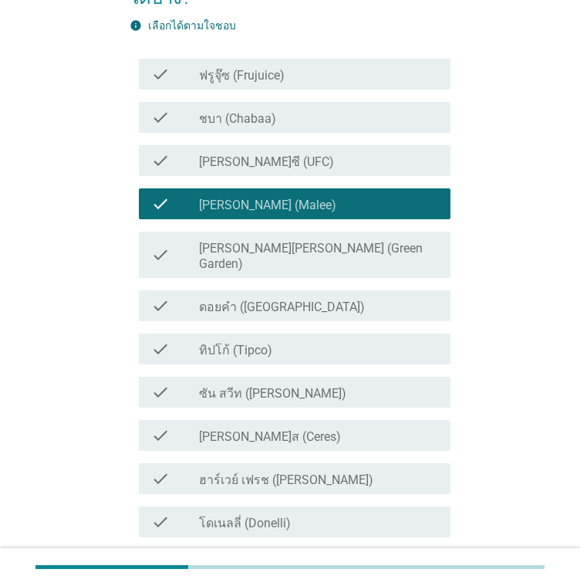
scroll to position [167, 0]
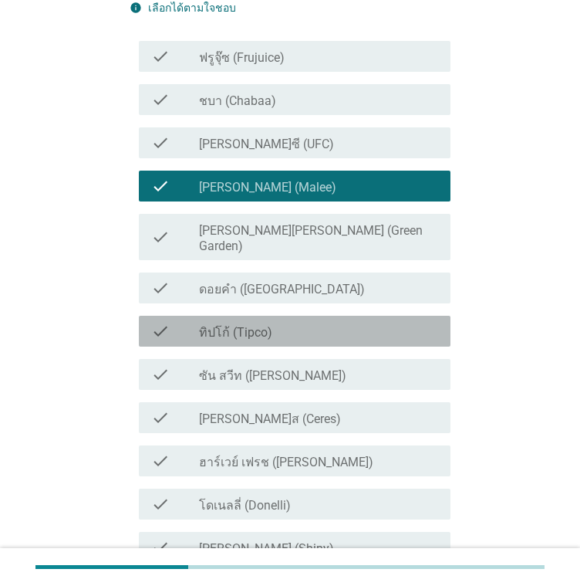
click at [293, 326] on div "check check_box_outline_blank ทิปโก้ (Tipco)" at bounding box center [295, 331] width 312 height 31
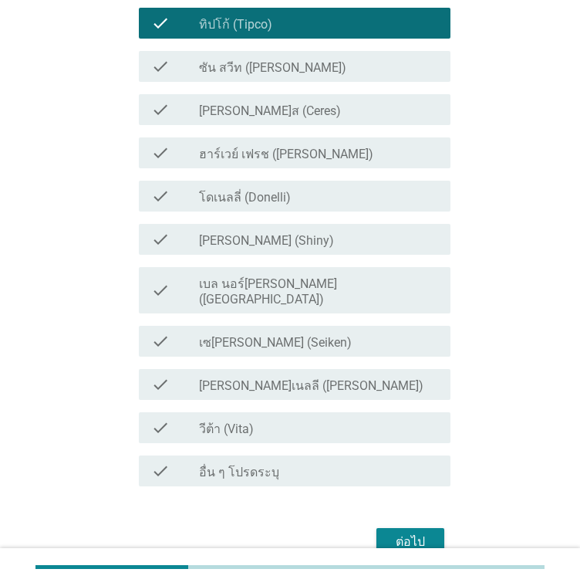
scroll to position [505, 0]
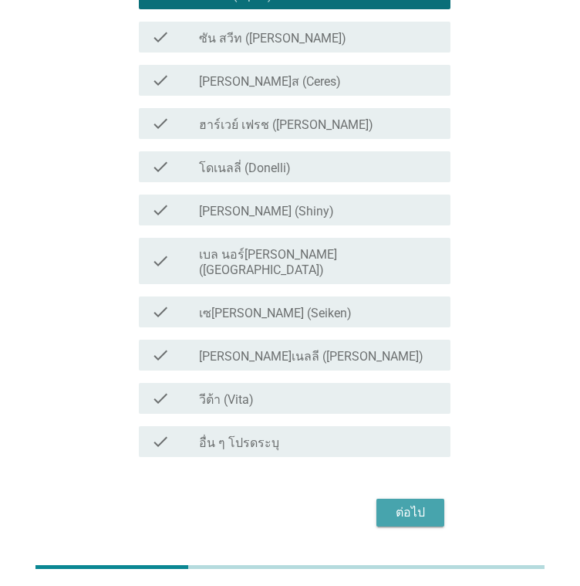
click at [392, 503] on div "ต่อไป" at bounding box center [410, 512] width 43 height 19
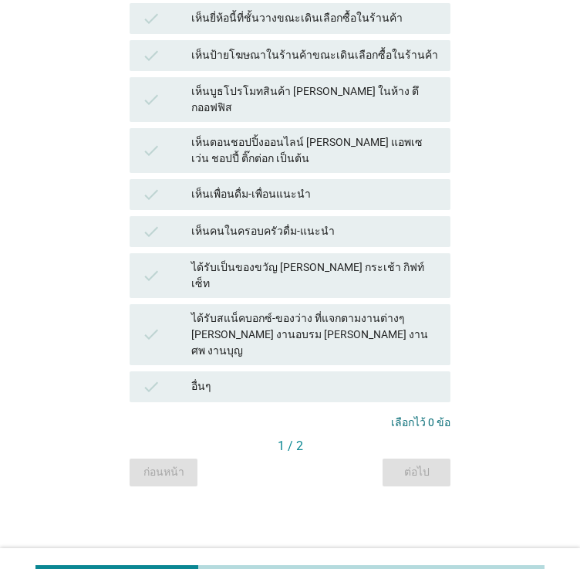
scroll to position [0, 0]
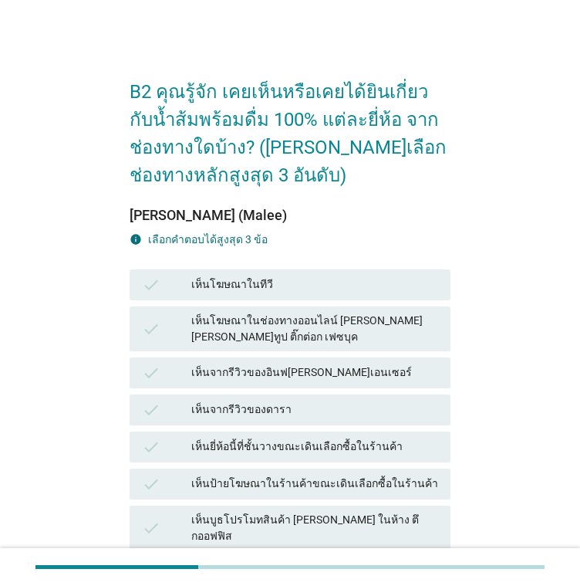
click at [256, 431] on div "check เห็นยี่ห้อนี้ที่ชั้นวางขณะเดินเลือกซื้อในร้านค้า" at bounding box center [290, 446] width 321 height 31
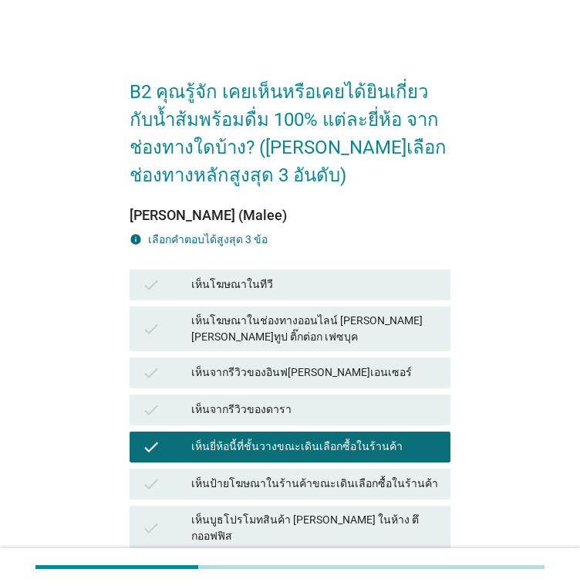
click at [262, 363] on div "เห็นจากรีวิวของอินฟ[PERSON_NAME]เอนเซอร์" at bounding box center [314, 372] width 247 height 19
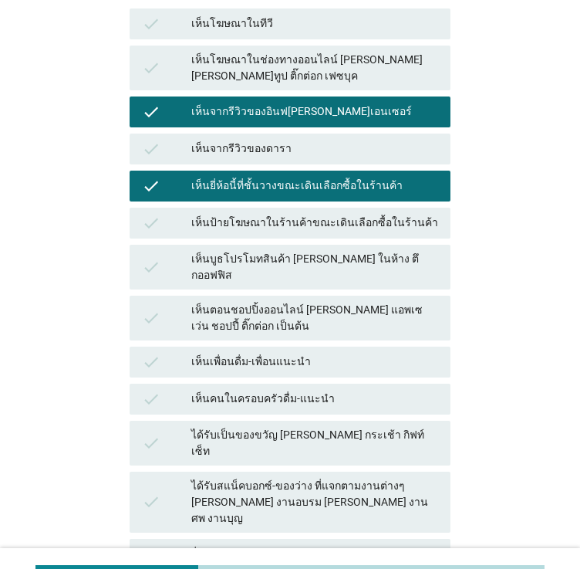
scroll to position [309, 0]
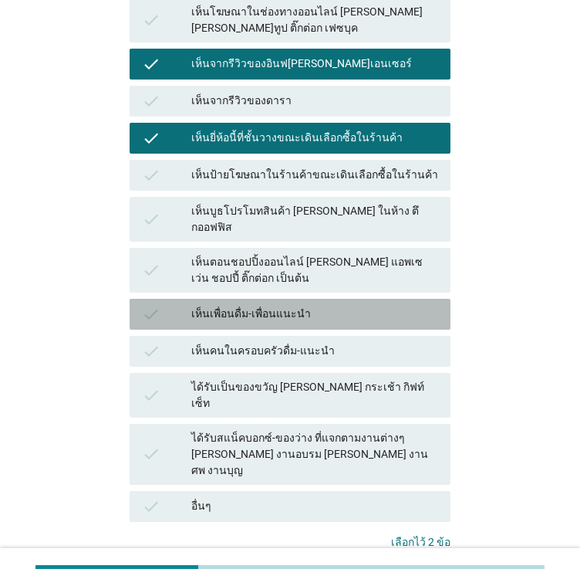
click at [285, 305] on div "เห็นเพื่อนดื่ม-เพื่อนแนะนำ" at bounding box center [314, 314] width 247 height 19
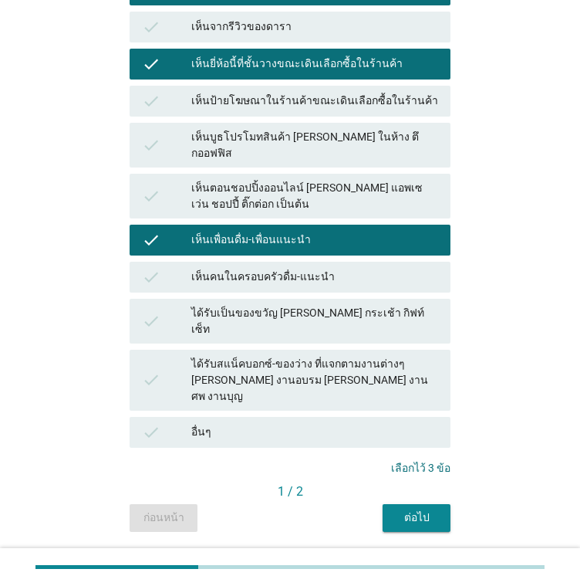
scroll to position [384, 0]
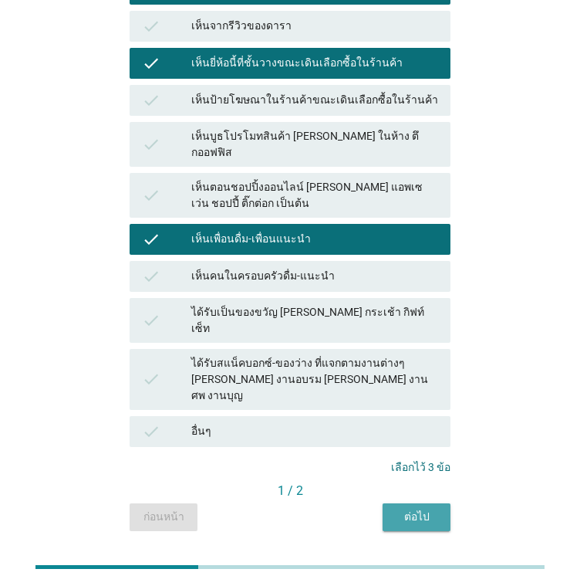
click at [429, 509] on div "ต่อไป" at bounding box center [416, 517] width 43 height 16
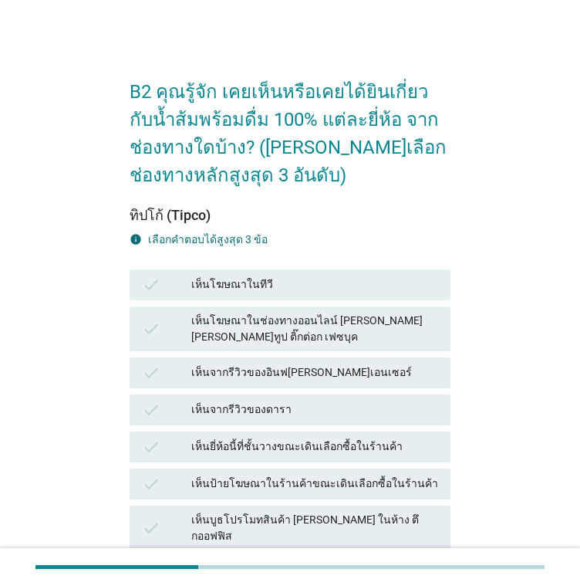
click at [299, 465] on div "check เห็นป้ายโฆษณาในร้านค้าขณะเดินเลือกซื้อในร้านค้า" at bounding box center [290, 483] width 327 height 37
click at [285, 320] on div "เห็นโฆษณาในช่องทางออนไลน์ [PERSON_NAME] [PERSON_NAME]ทูป ติ๊กต่อก เฟซบุค" at bounding box center [314, 329] width 247 height 32
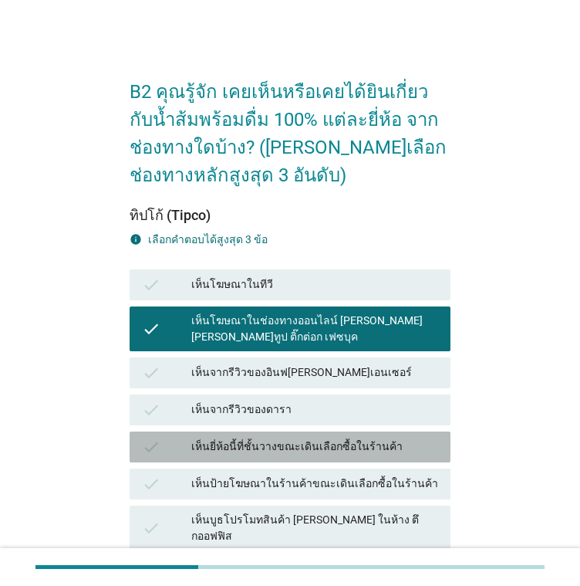
click at [312, 451] on div "เห็นยี่ห้อนี้ที่ชั้นวางขณะเดินเลือกซื้อในร้านค้า" at bounding box center [314, 447] width 247 height 19
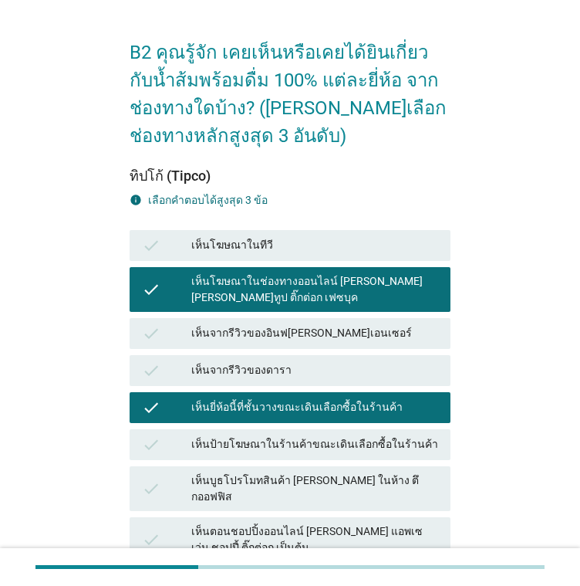
scroll to position [77, 0]
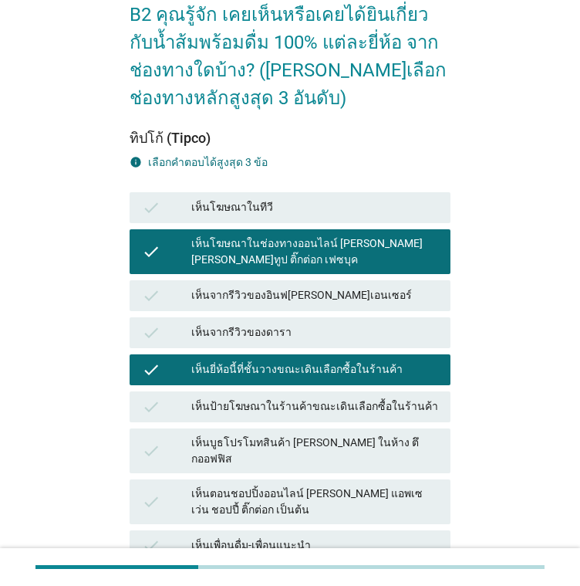
click at [303, 488] on div "เห็นตอนชอปปิ้งออนไลน์ [PERSON_NAME] แอพเซเว่น ชอปปี้ ติ๊กต่อก เป็นต้น" at bounding box center [314, 501] width 247 height 32
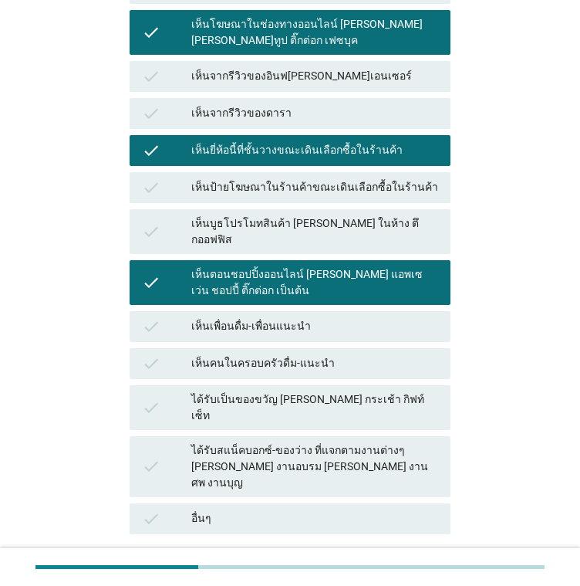
scroll to position [309, 0]
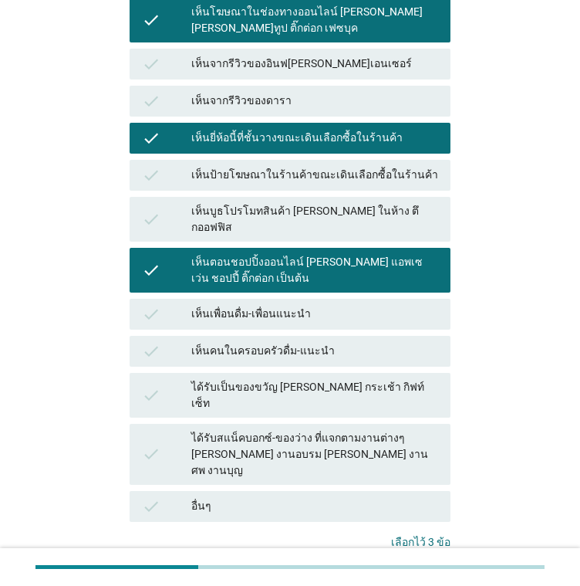
click at [392, 578] on button "คำถามต่อไป" at bounding box center [409, 592] width 83 height 28
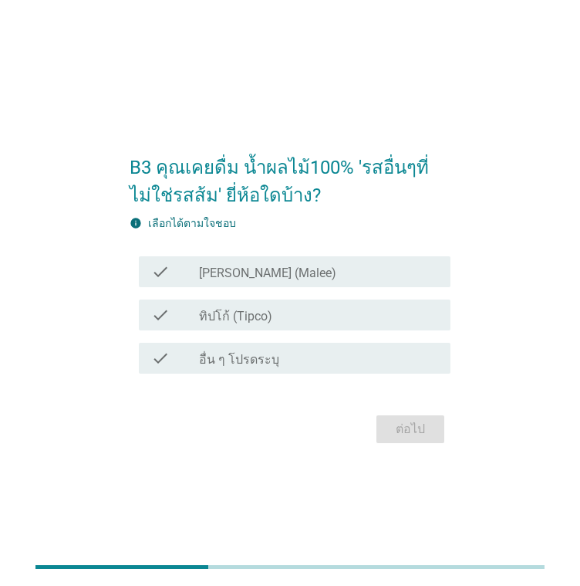
click at [286, 312] on div "check_box_outline_blank ทิปโก้ (Tipco)" at bounding box center [318, 315] width 239 height 19
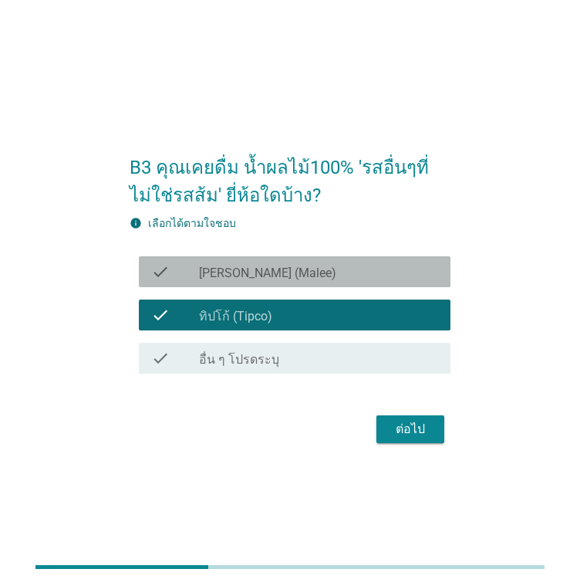
click at [315, 274] on div "check_box_outline_blank [PERSON_NAME] (Malee)" at bounding box center [318, 271] width 239 height 19
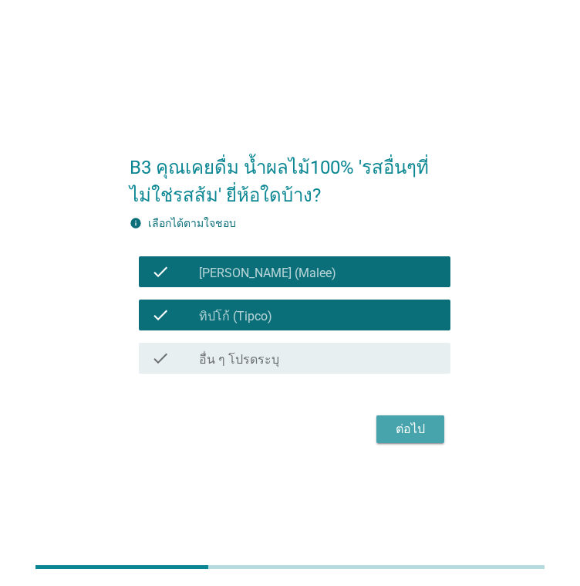
click at [401, 427] on div "ต่อไป" at bounding box center [410, 429] width 43 height 19
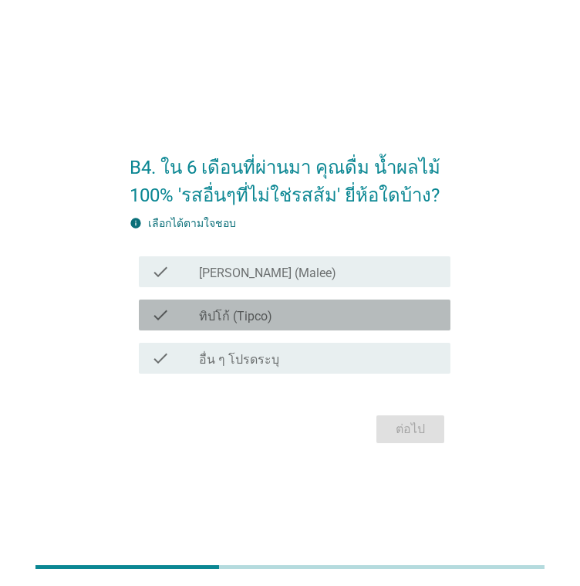
drag, startPoint x: 258, startPoint y: 320, endPoint x: 340, endPoint y: 379, distance: 101.3
click at [258, 320] on label "ทิปโก้ (Tipco)" at bounding box center [235, 316] width 73 height 15
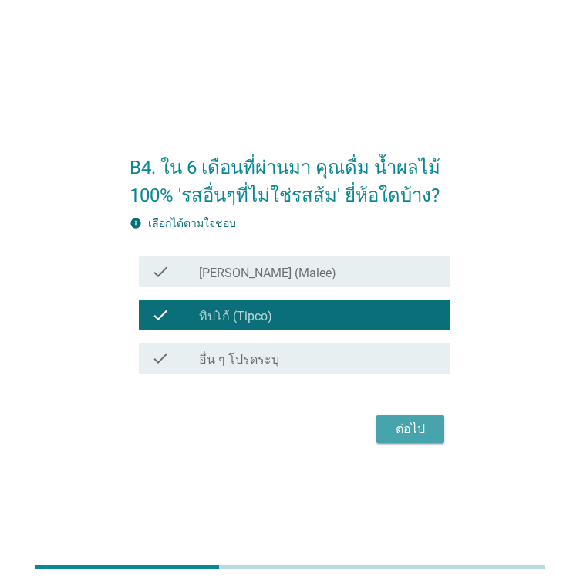
click at [401, 427] on div "ต่อไป" at bounding box center [410, 429] width 43 height 19
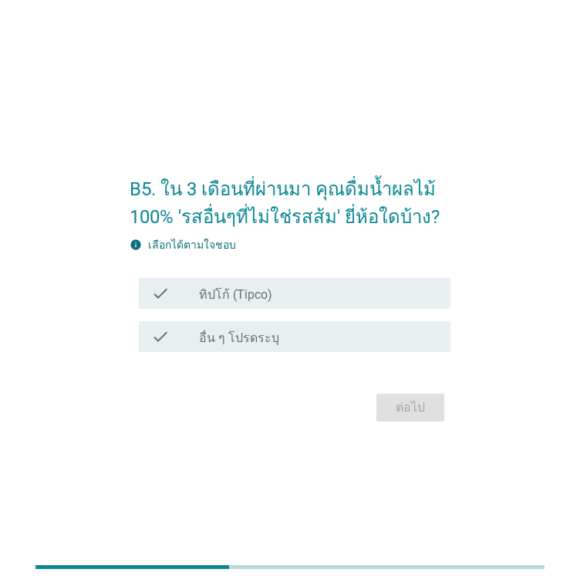
click at [262, 292] on label "ทิปโก้ (Tipco)" at bounding box center [235, 294] width 73 height 15
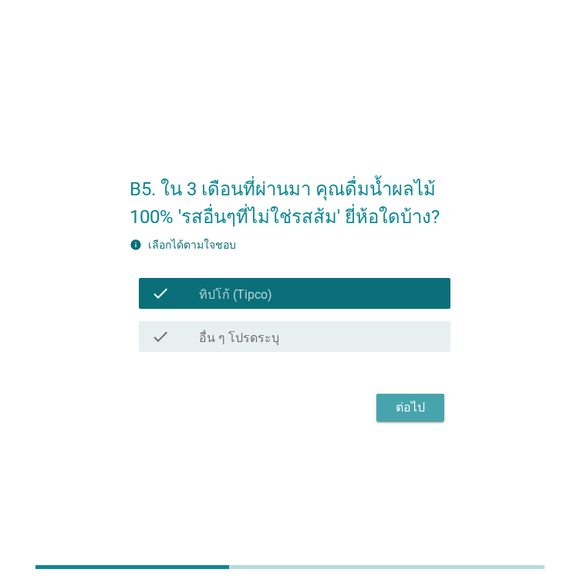
click at [398, 397] on button "ต่อไป" at bounding box center [411, 408] width 68 height 28
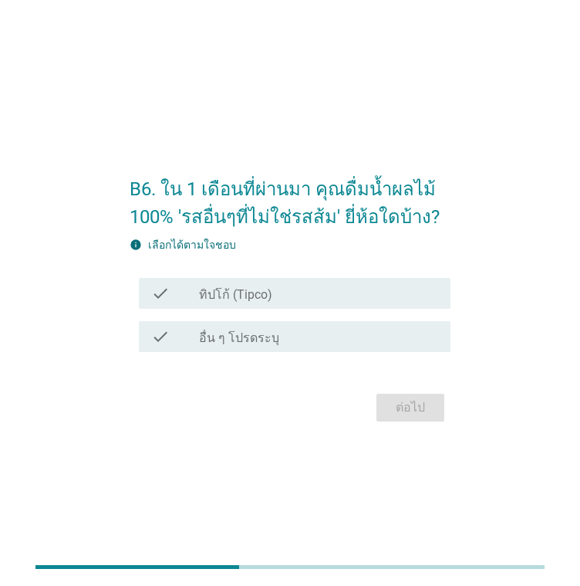
click at [282, 299] on div "check_box_outline_blank ทิปโก้ (Tipco)" at bounding box center [318, 293] width 239 height 19
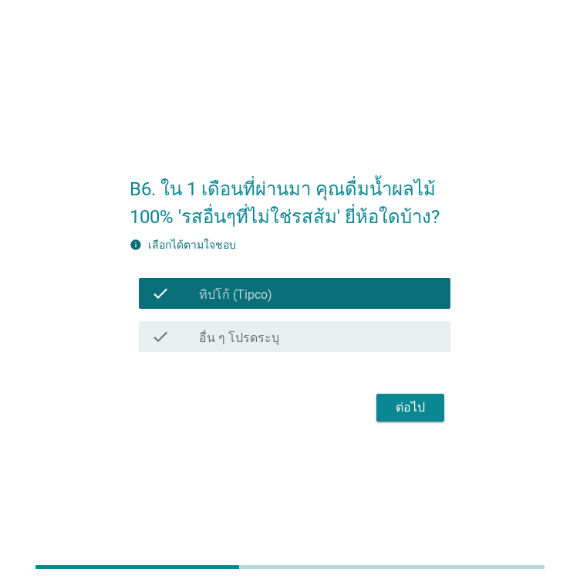
click at [424, 408] on div "ต่อไป" at bounding box center [410, 407] width 43 height 19
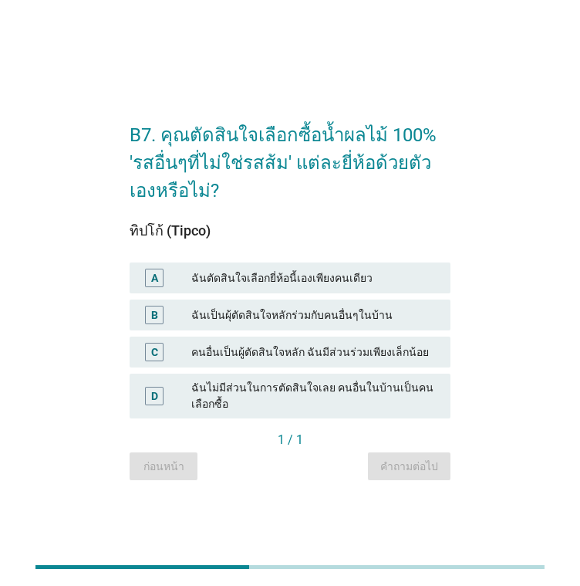
click at [254, 317] on div "ฉันเป็นผุ้ตัดสินใจหลักร่วมกับคนอื่นๆในบ้าน" at bounding box center [314, 315] width 247 height 19
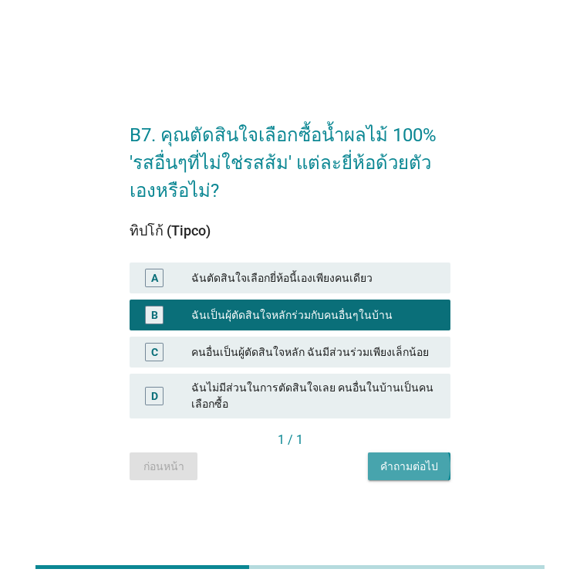
click at [400, 468] on div "คำถามต่อไป" at bounding box center [409, 466] width 58 height 16
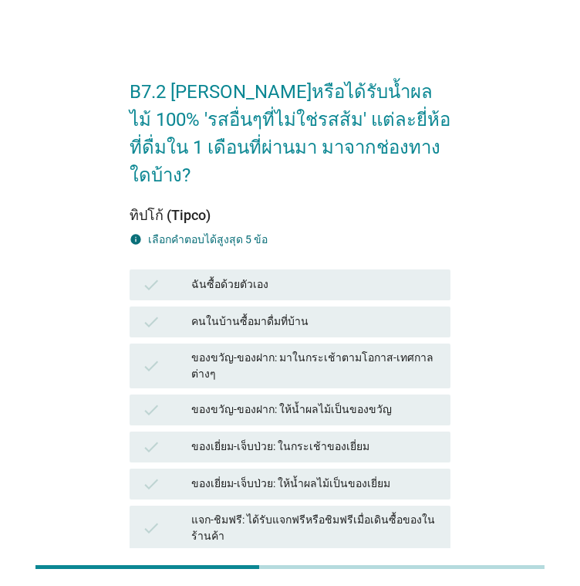
click at [254, 400] on div "ของขวัญ-ของฝาก: ให้น้ำผลไม้เป็นของขวัญ" at bounding box center [314, 409] width 247 height 19
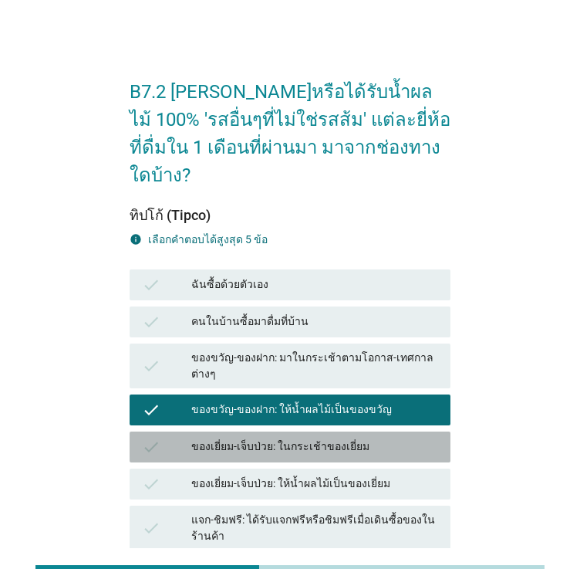
click at [265, 431] on div "check ของเยี่ยม-เจ็บป่วย: ในกระเช้าของเยี่ยม" at bounding box center [290, 446] width 321 height 31
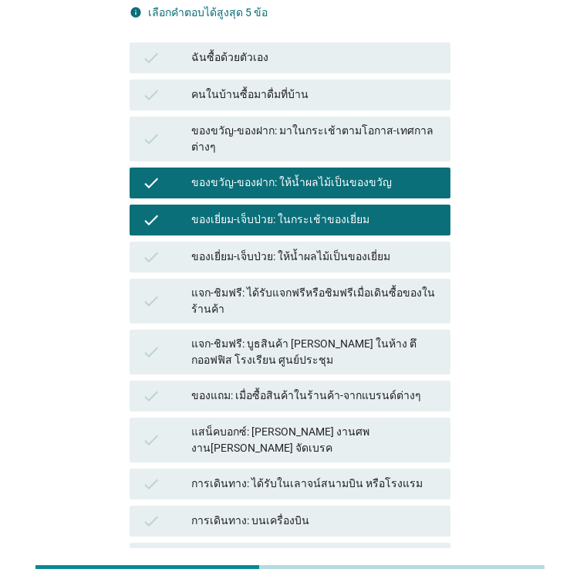
scroll to position [231, 0]
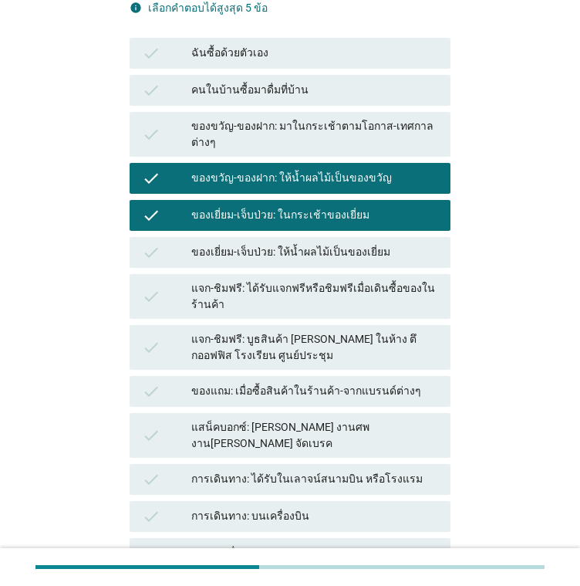
click at [303, 382] on div "ของแถม: เมื่อซื้อสินค้าในร้านค้า-จากแบรนด์ต่างๆ" at bounding box center [314, 391] width 247 height 19
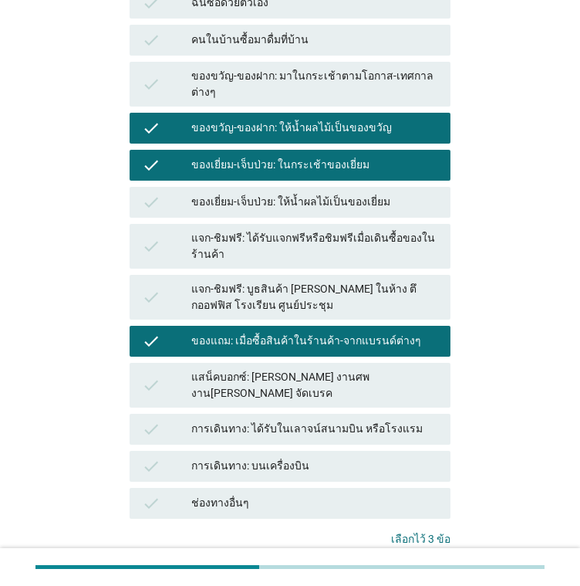
scroll to position [356, 0]
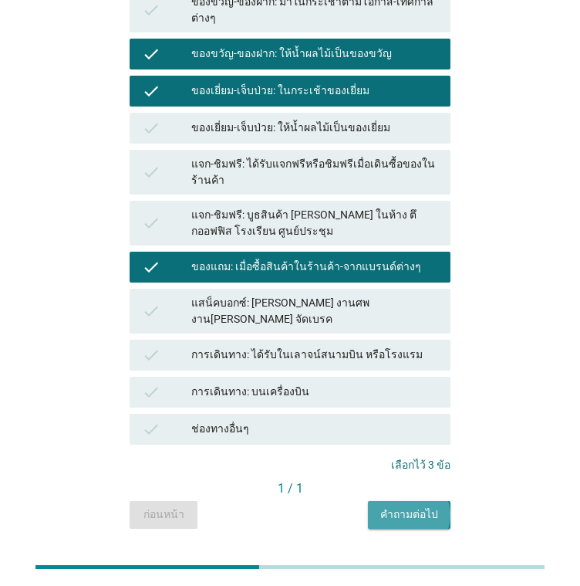
click at [424, 506] on div "คำถามต่อไป" at bounding box center [409, 514] width 58 height 16
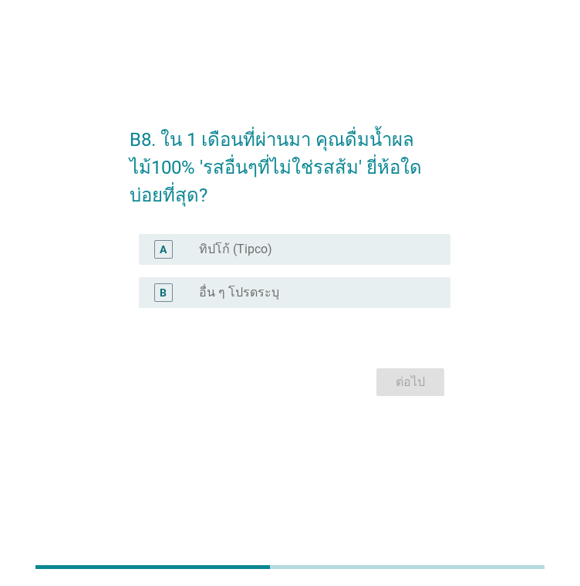
scroll to position [0, 0]
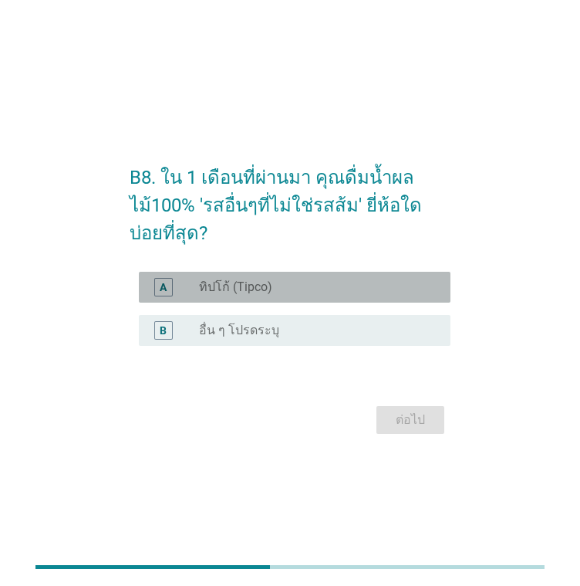
click at [279, 284] on div "radio_button_unchecked ทิปโก้ (Tipco)" at bounding box center [312, 286] width 227 height 15
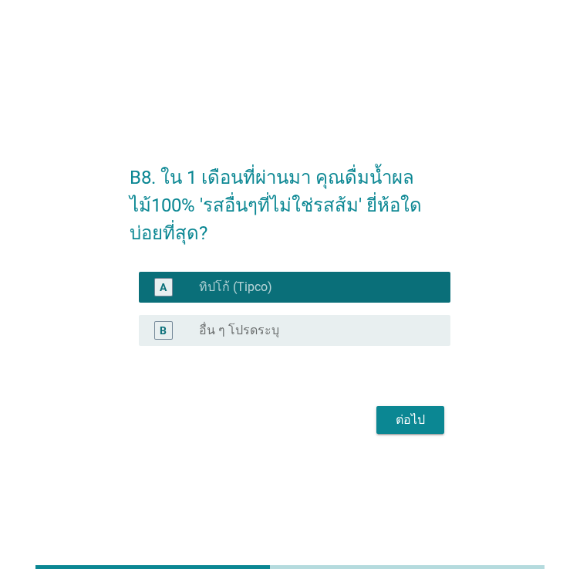
click at [401, 422] on div "ต่อไป" at bounding box center [410, 420] width 43 height 19
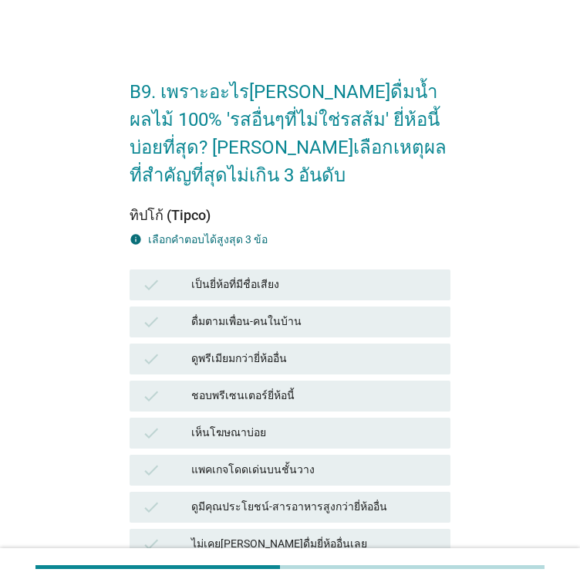
click at [302, 384] on div "check ชอบพรีเซนเตอร์ยี่ห้อนี้" at bounding box center [290, 395] width 321 height 31
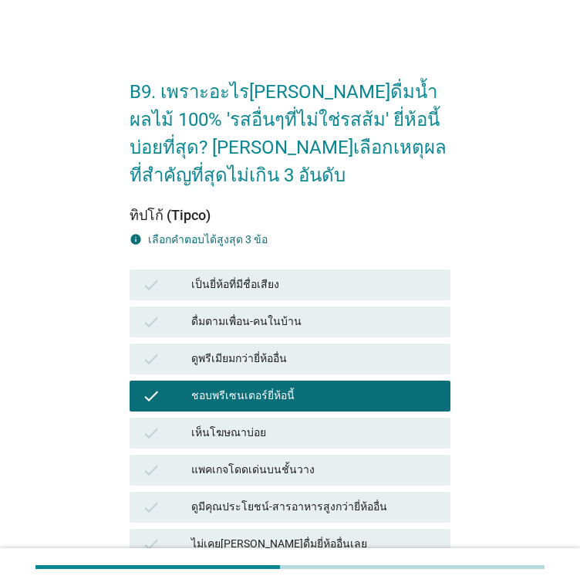
click at [306, 464] on div "แพคเกจโดดเด่นบนชั้นวาง" at bounding box center [314, 470] width 247 height 19
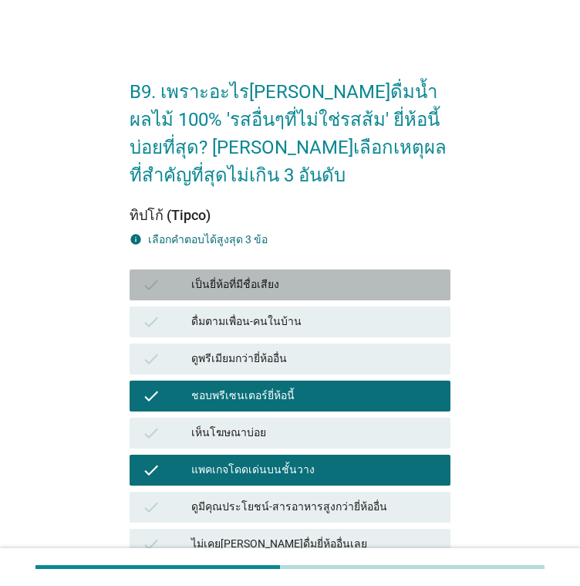
click at [275, 292] on div "เป็นยี่ห้อที่มีชื่อเสียง" at bounding box center [314, 284] width 247 height 19
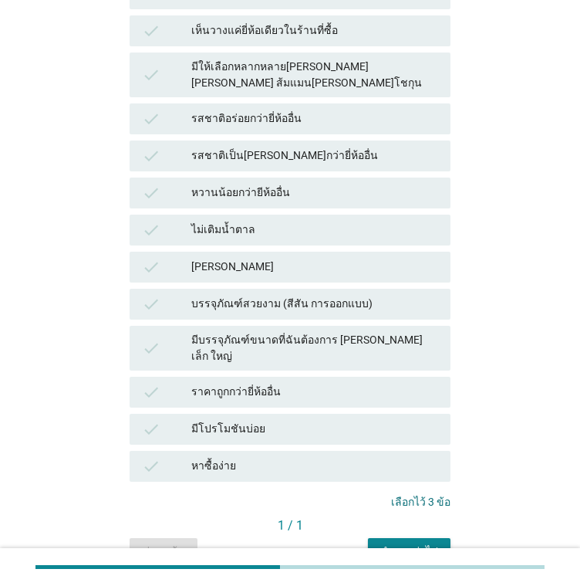
scroll to position [615, 0]
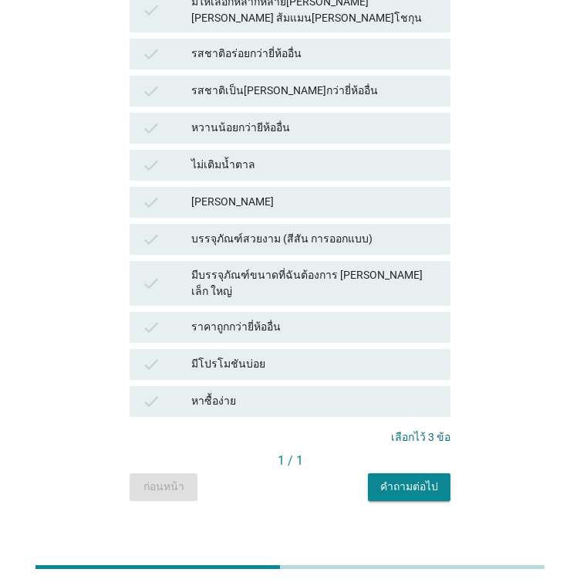
click at [380, 473] on button "คำถามต่อไป" at bounding box center [409, 487] width 83 height 28
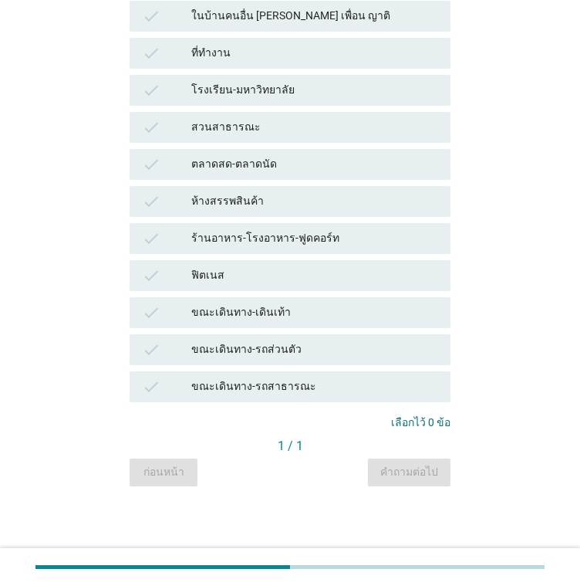
scroll to position [0, 0]
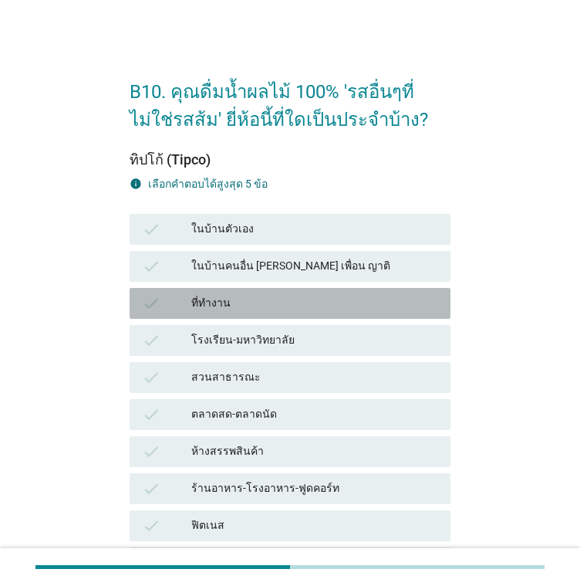
click at [262, 292] on div "check ที่ทำงาน" at bounding box center [290, 303] width 321 height 31
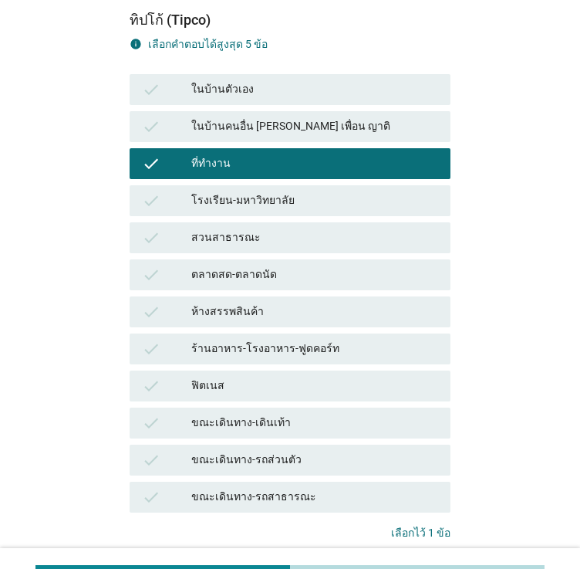
scroll to position [154, 0]
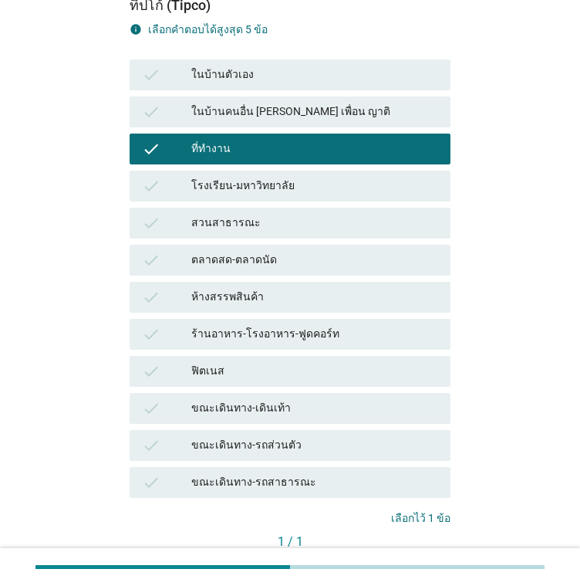
click at [269, 303] on div "ห้างสรรพสินค้า" at bounding box center [314, 297] width 247 height 19
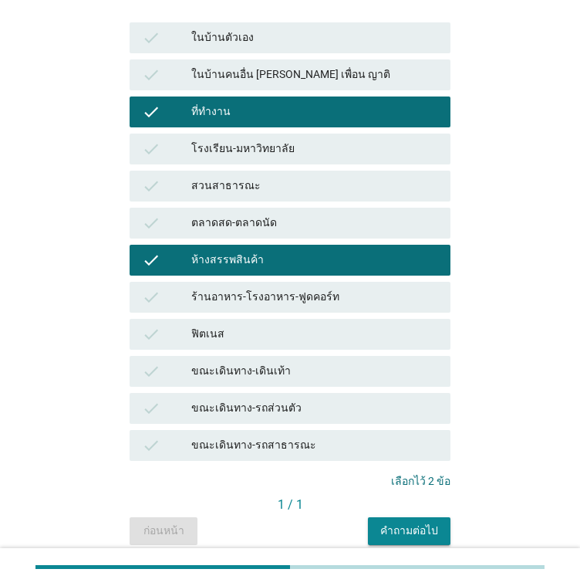
scroll to position [250, 0]
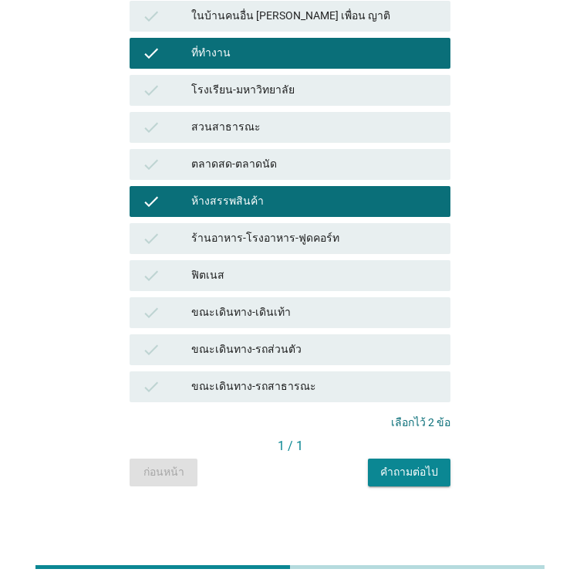
click at [397, 472] on div "คำถามต่อไป" at bounding box center [409, 472] width 58 height 16
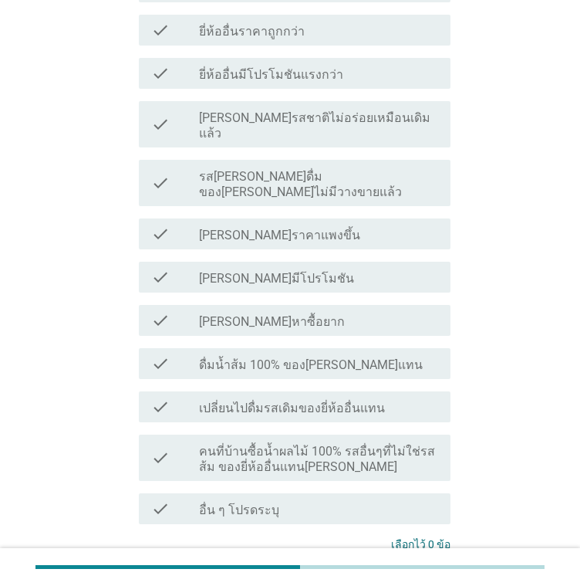
scroll to position [540, 0]
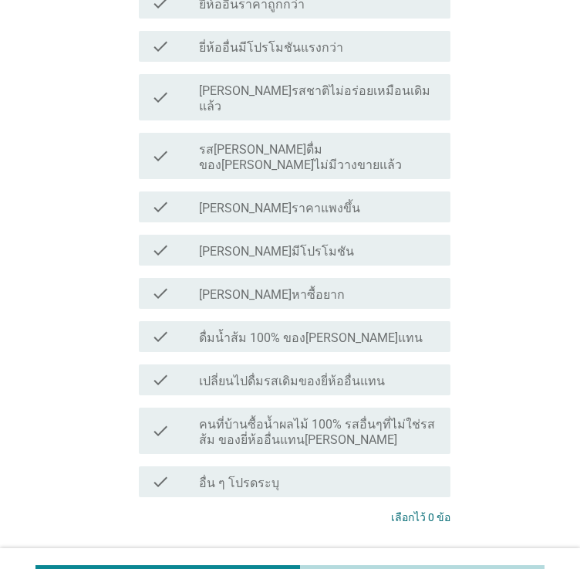
click at [262, 330] on label "ดื่มน้ำส้ม 100% ของ[PERSON_NAME]แทน" at bounding box center [311, 337] width 224 height 15
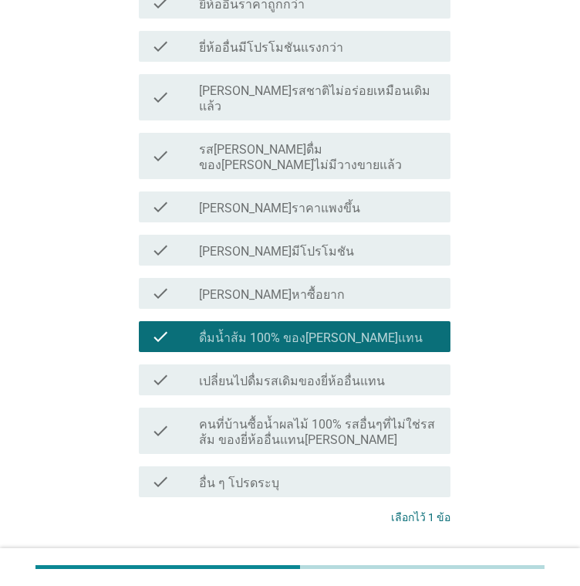
click at [425, 566] on div "ต่อไป" at bounding box center [410, 575] width 43 height 19
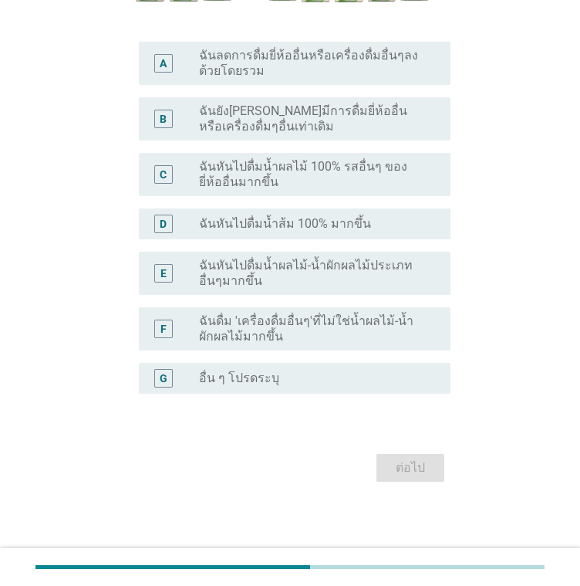
scroll to position [0, 0]
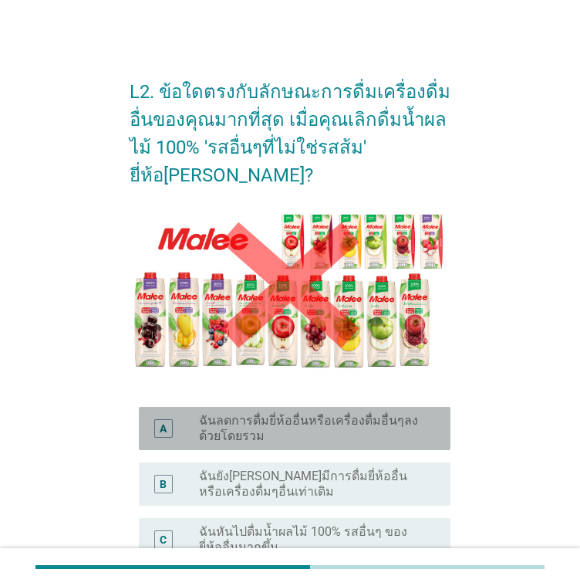
click at [296, 413] on label "ฉันลดการดื่มยี่ห้ออื่นหรือเครื่องดื่มอื่นๆลงด้วยโดยรวม" at bounding box center [312, 428] width 227 height 31
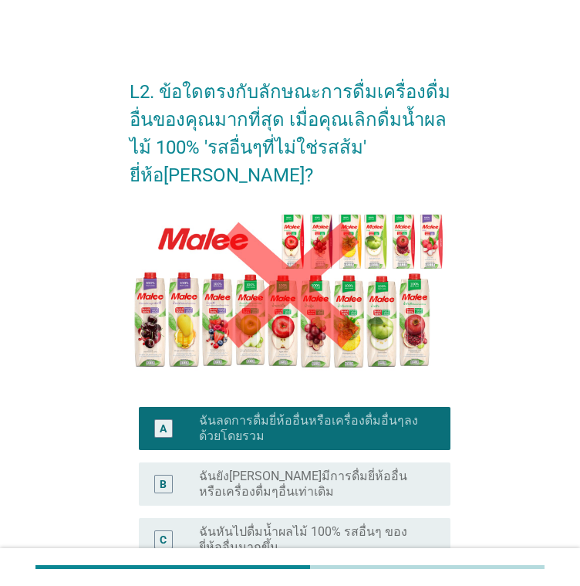
scroll to position [336, 0]
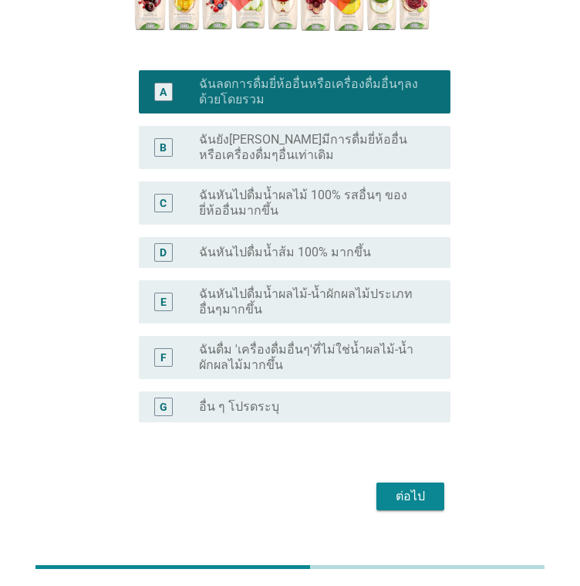
click at [395, 482] on button "ต่อไป" at bounding box center [411, 496] width 68 height 28
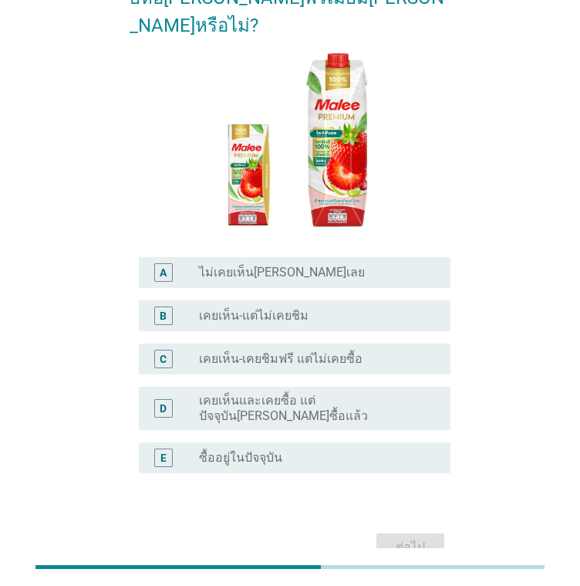
scroll to position [154, 0]
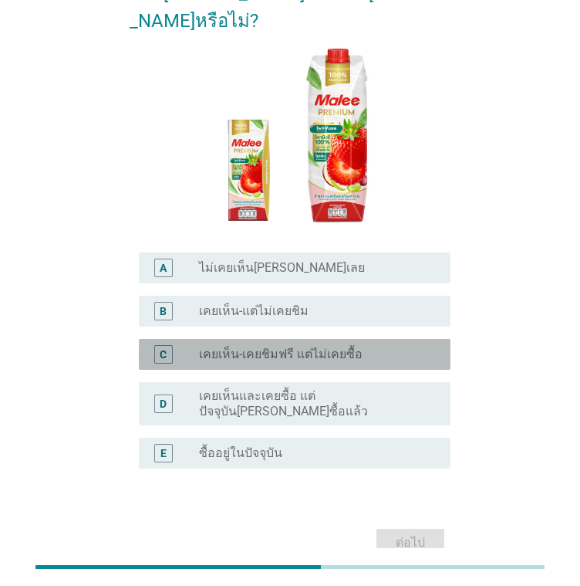
drag, startPoint x: 321, startPoint y: 295, endPoint x: 336, endPoint y: 316, distance: 25.5
click at [321, 346] on label "เคยเห็น-เคยชิมฟรี แต่ไม่เคยซื้อ" at bounding box center [281, 353] width 164 height 15
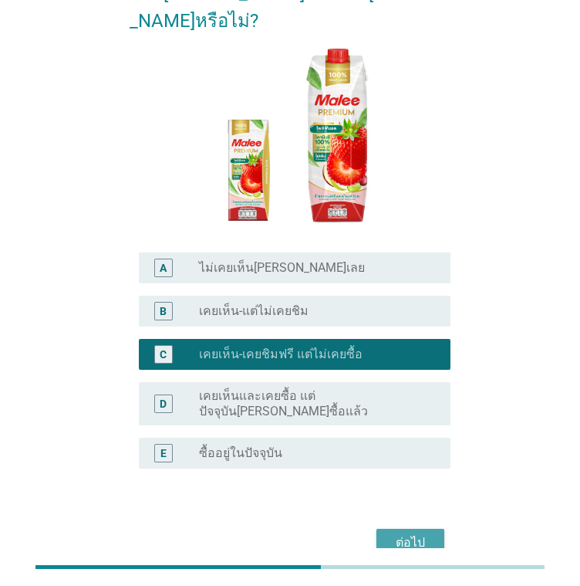
click at [421, 533] on div "ต่อไป" at bounding box center [410, 542] width 43 height 19
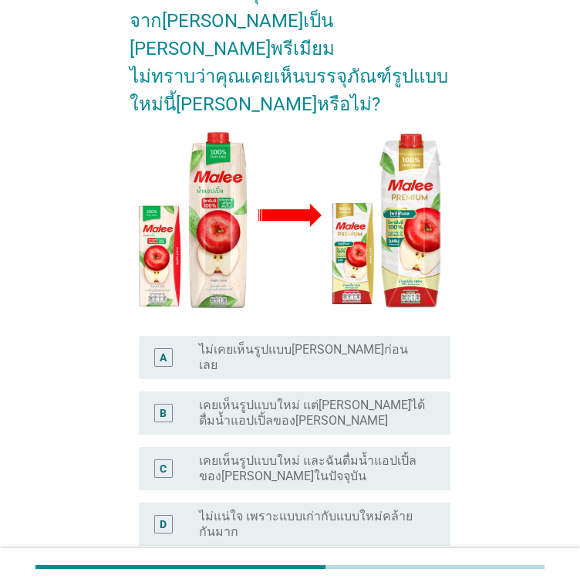
scroll to position [0, 0]
click at [325, 397] on label "เคยเห็นรูปแบบใหม่ แต่[PERSON_NAME]ได้ดื่มน้ำแอปเปิ้ลของ[PERSON_NAME]" at bounding box center [312, 412] width 227 height 31
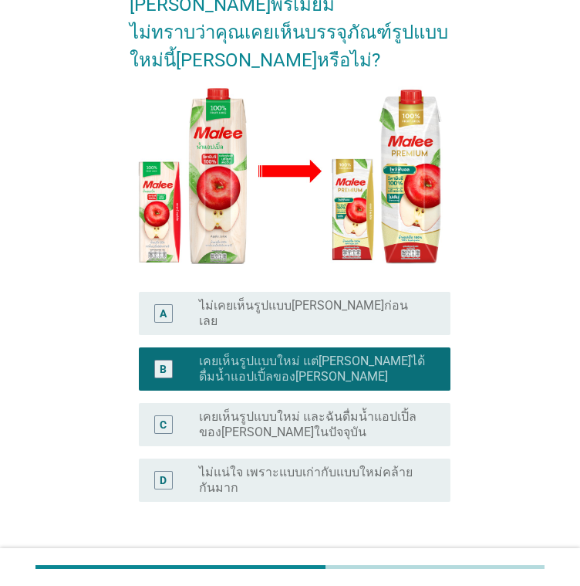
scroll to position [238, 0]
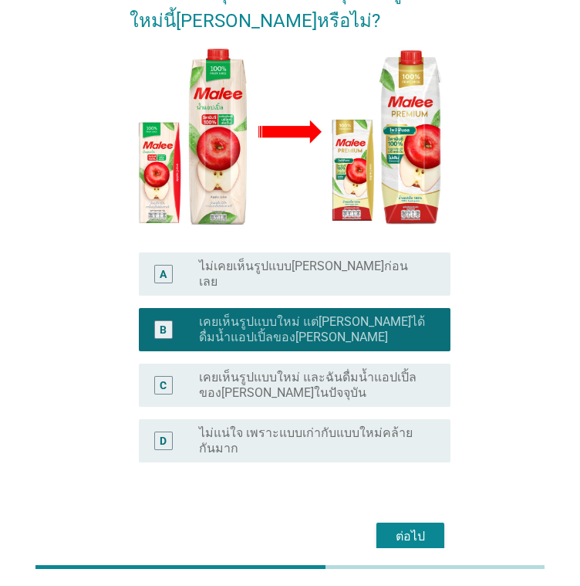
click at [424, 527] on div "ต่อไป" at bounding box center [410, 536] width 43 height 19
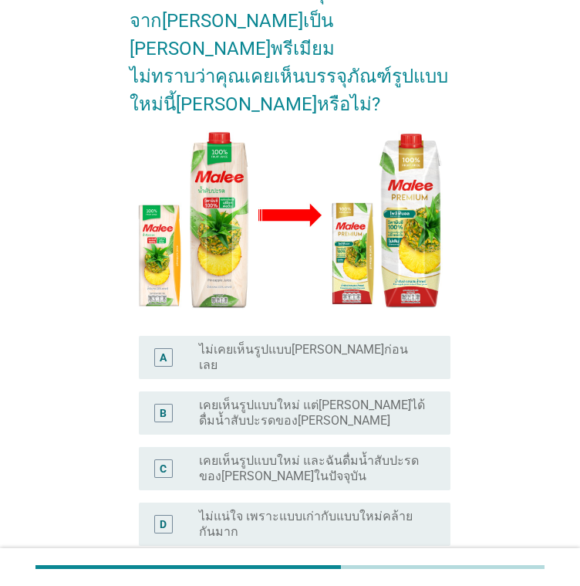
scroll to position [231, 0]
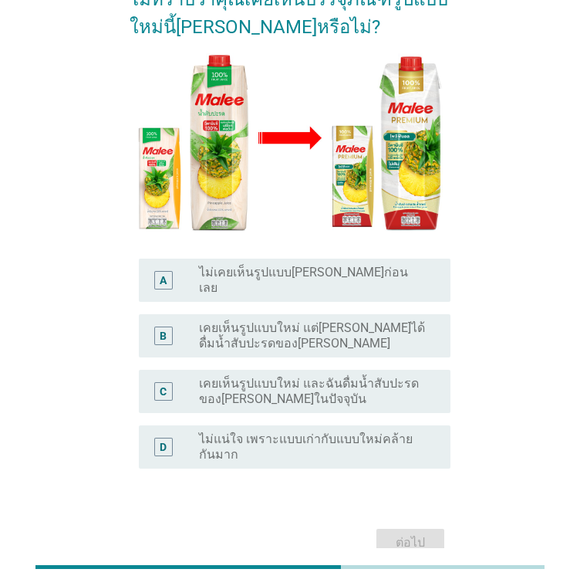
click at [319, 320] on label "เคยเห็นรูปแบบใหม่ แต่[PERSON_NAME]ได้ดื่มน้ำสับปะรดของ[PERSON_NAME]" at bounding box center [312, 335] width 227 height 31
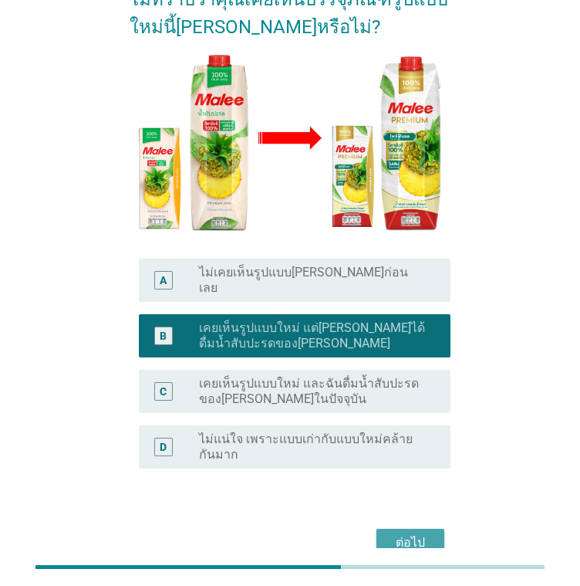
click at [402, 533] on div "ต่อไป" at bounding box center [410, 542] width 43 height 19
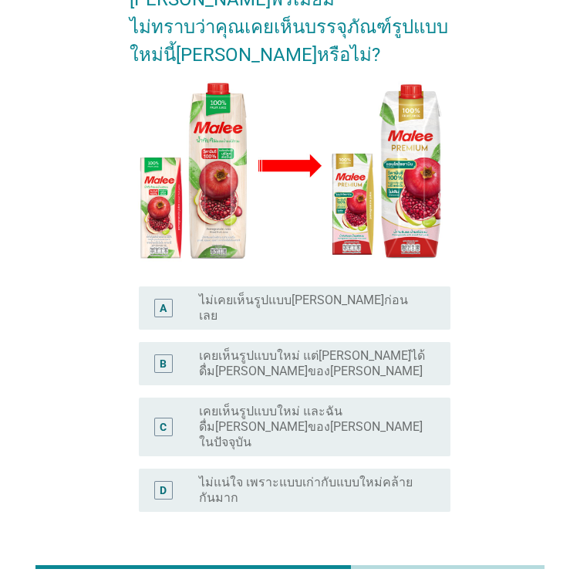
drag, startPoint x: 288, startPoint y: 280, endPoint x: 322, endPoint y: 354, distance: 81.5
click at [288, 348] on label "เคยเห็นรูปแบบใหม่ แต่[PERSON_NAME]ได้ดื่ม[PERSON_NAME]ของ[PERSON_NAME]" at bounding box center [312, 363] width 227 height 31
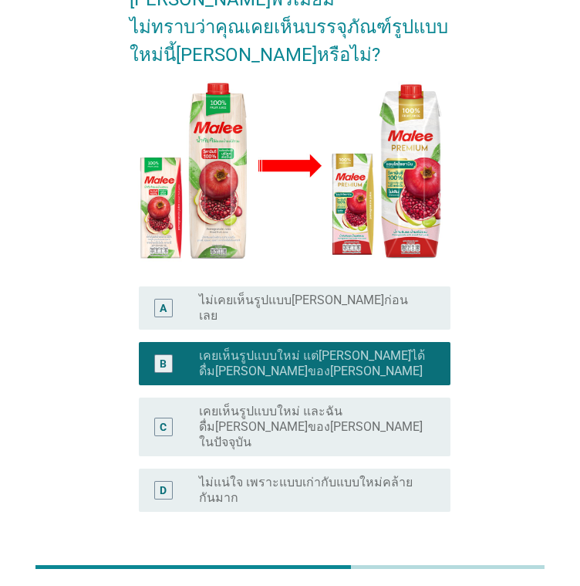
click at [395, 576] on div "ต่อไป" at bounding box center [410, 585] width 43 height 19
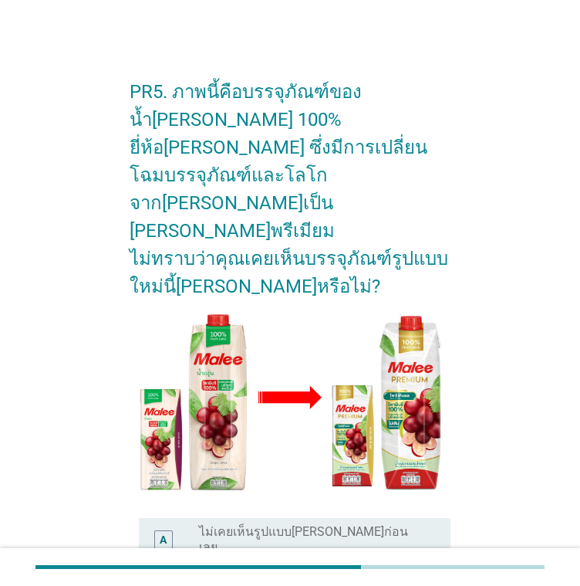
scroll to position [154, 0]
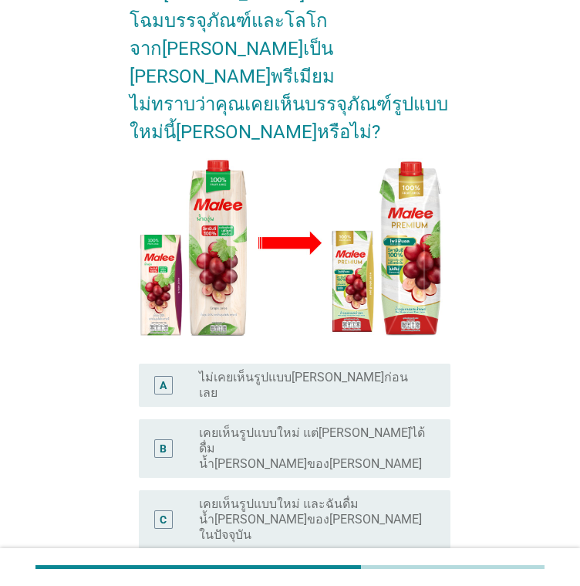
click at [319, 425] on label "เคยเห็นรูปแบบใหม่ แต่[PERSON_NAME]ได้ดื่มน้ำ[PERSON_NAME]ของ[PERSON_NAME]" at bounding box center [312, 448] width 227 height 46
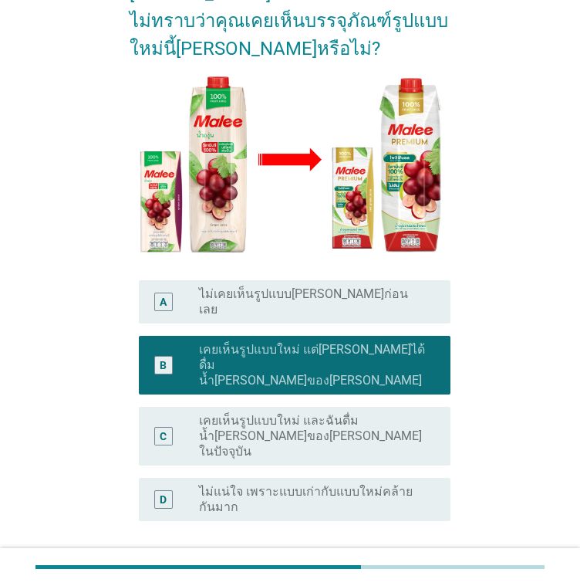
scroll to position [238, 0]
click at [412, 585] on div "ต่อไป" at bounding box center [410, 595] width 43 height 19
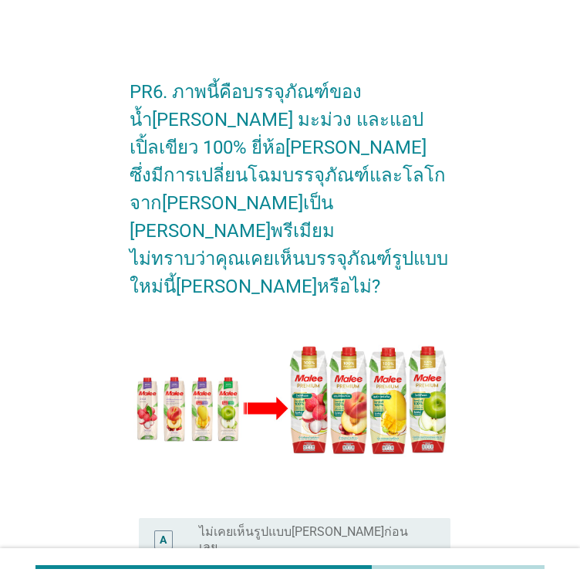
scroll to position [154, 0]
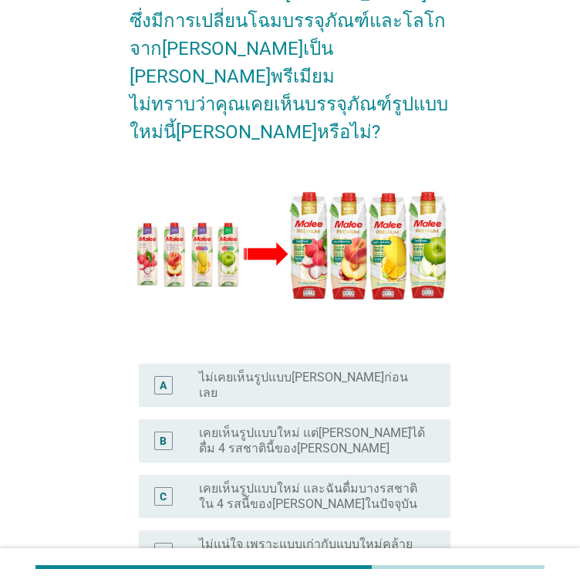
click at [287, 425] on label "เคยเห็นรูปแบบใหม่ แต่[PERSON_NAME]ได้ดื่ม 4 รสชาตินี้ของ[PERSON_NAME]" at bounding box center [312, 440] width 227 height 31
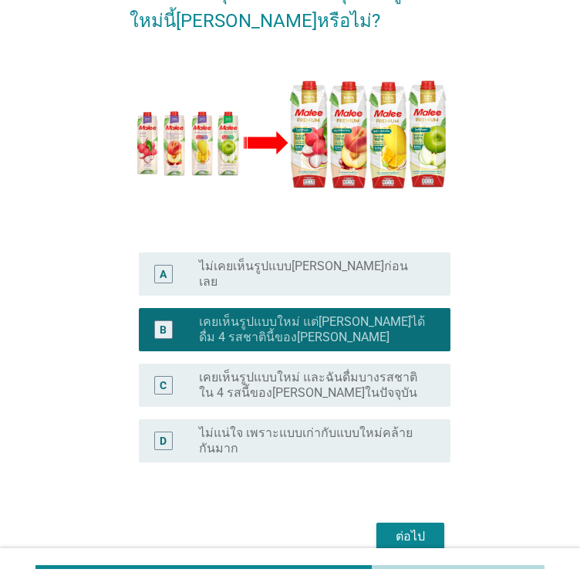
scroll to position [265, 0]
click at [404, 527] on div "ต่อไป" at bounding box center [410, 536] width 43 height 19
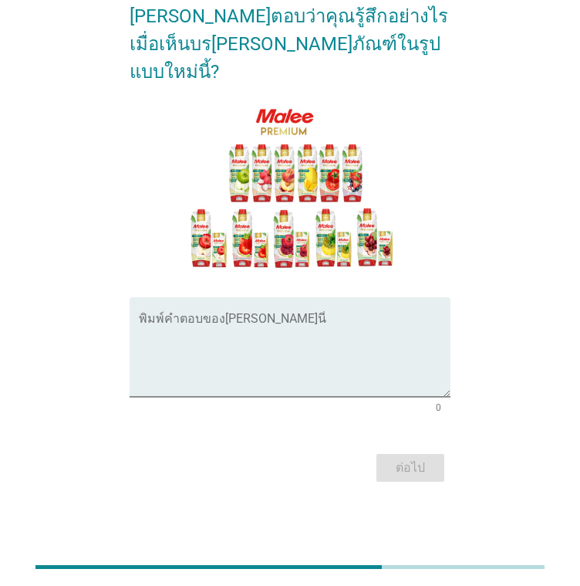
scroll to position [0, 0]
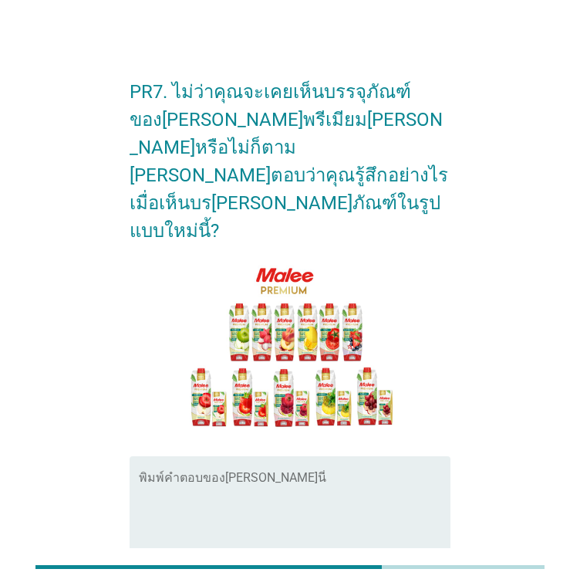
click at [296, 475] on textarea "พิมพ์คำตอบของคุณ ที่นี่" at bounding box center [295, 515] width 312 height 81
click at [245, 475] on textarea "พิมพ์คำตอบของคุณ ที่นี่" at bounding box center [295, 515] width 312 height 81
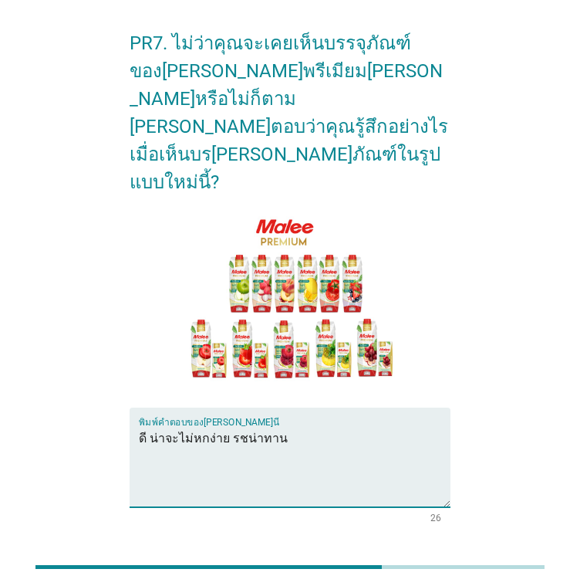
scroll to position [103, 0]
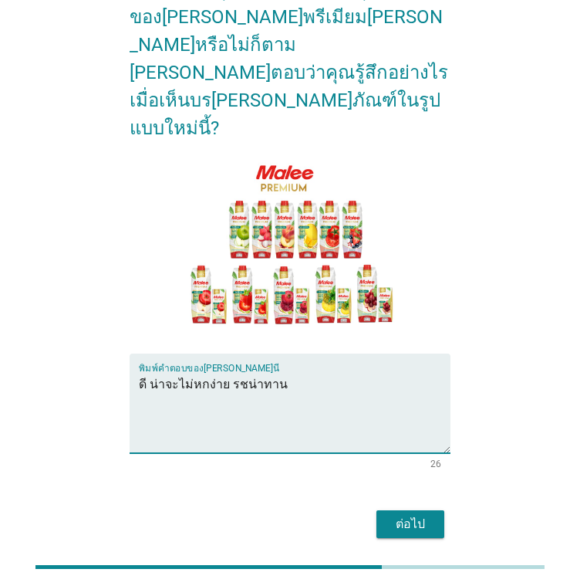
type textarea "ดี น่าจะไม่หกง่าย รชน่าทาน"
click at [414, 515] on div "ต่อไป" at bounding box center [410, 524] width 43 height 19
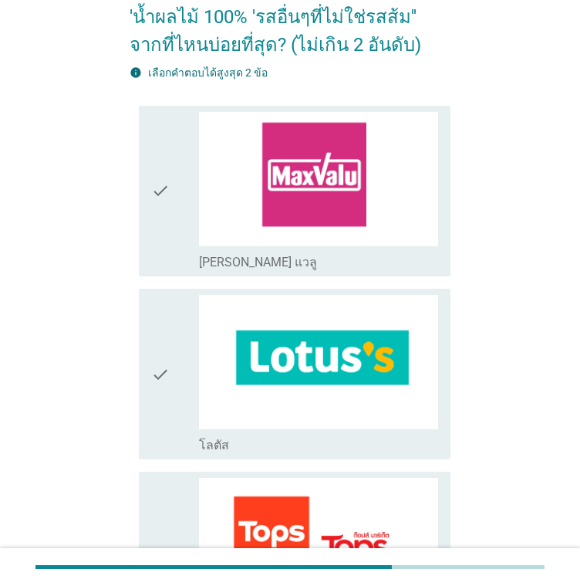
scroll to position [0, 0]
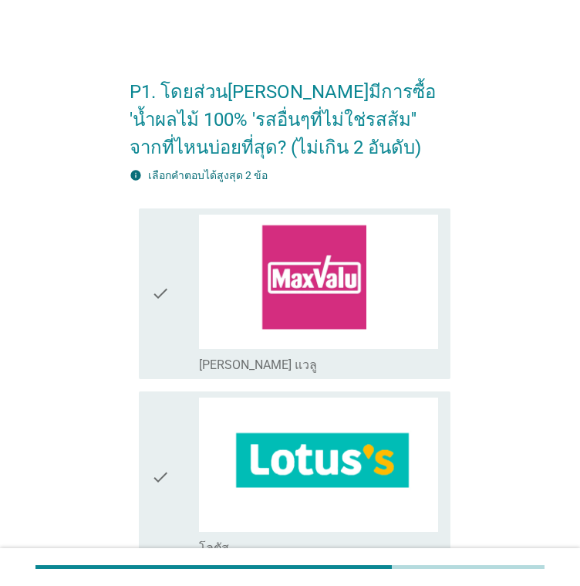
click at [157, 447] on icon "check" at bounding box center [160, 476] width 19 height 158
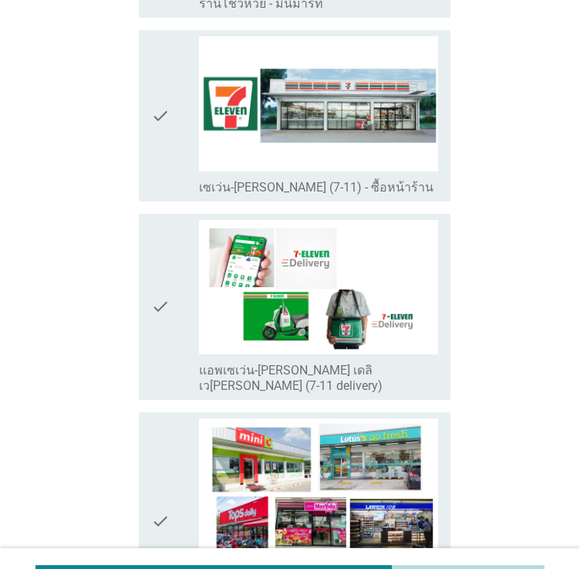
scroll to position [2315, 0]
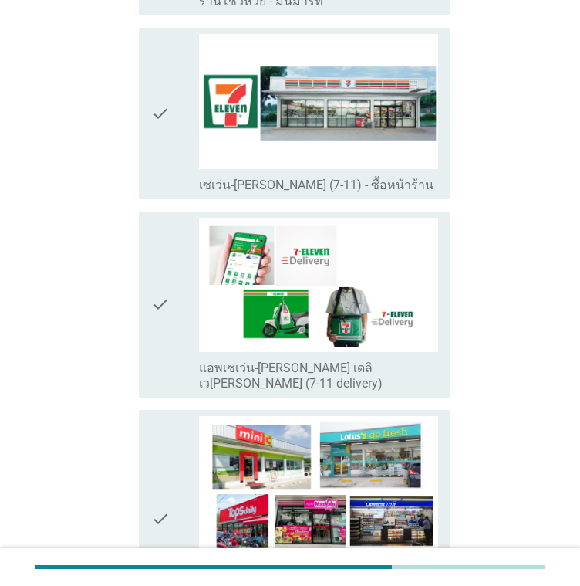
click at [159, 126] on icon "check" at bounding box center [160, 113] width 19 height 158
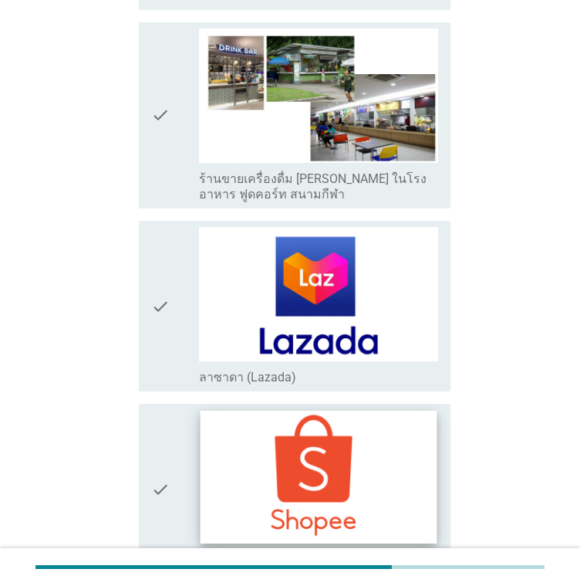
scroll to position [3215, 0]
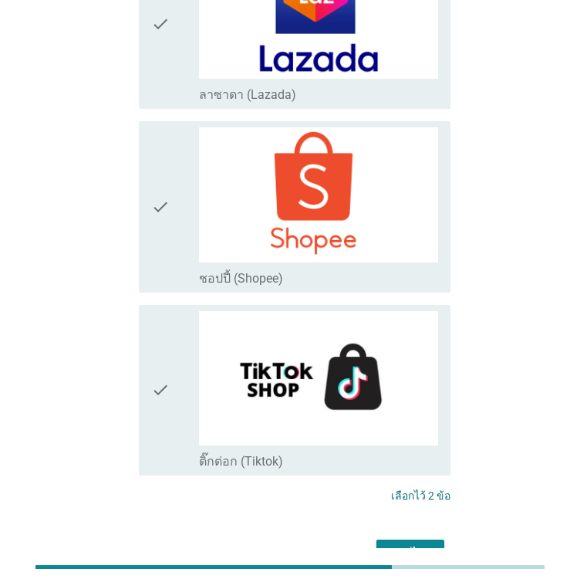
click at [423, 544] on div "ต่อไป" at bounding box center [410, 553] width 43 height 19
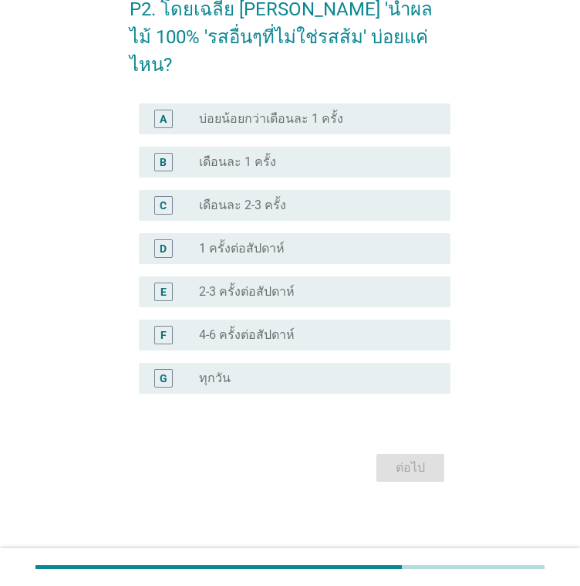
scroll to position [0, 0]
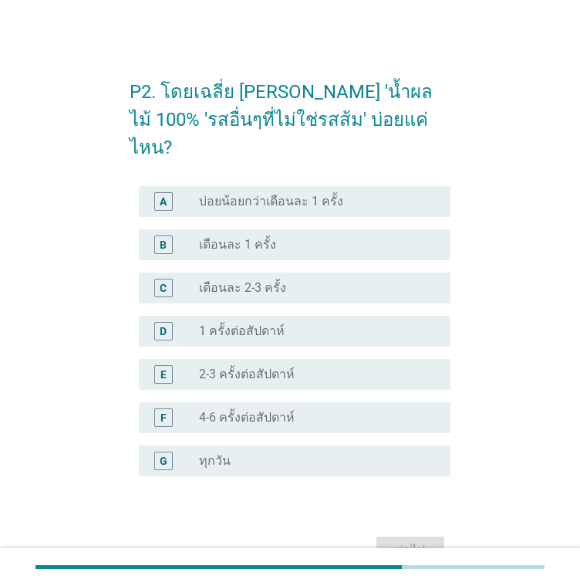
click at [354, 280] on div "radio_button_unchecked เดือนละ 2-3 ครั้ง" at bounding box center [312, 287] width 227 height 15
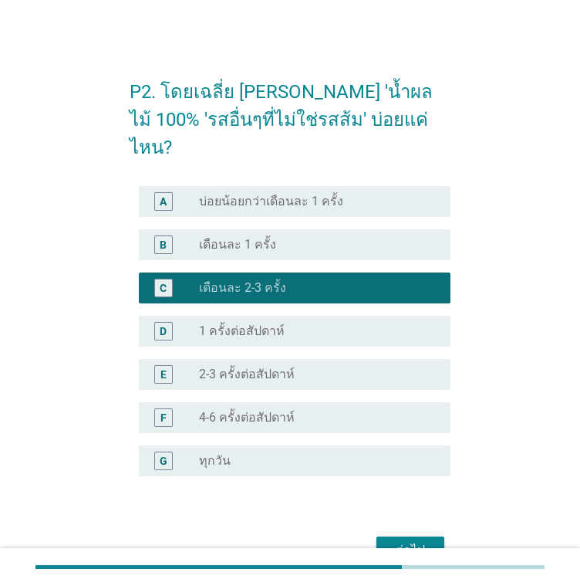
click at [411, 541] on div "ต่อไป" at bounding box center [410, 550] width 43 height 19
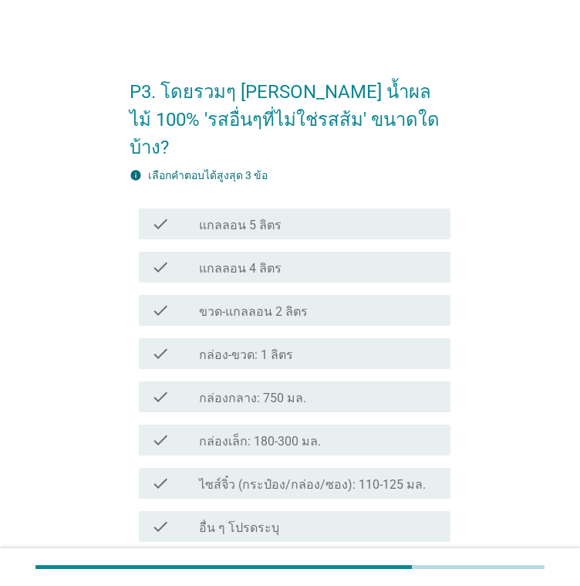
click at [309, 252] on div "check check_box_outline_blank แกลลอน 4 ลิตร" at bounding box center [295, 267] width 312 height 31
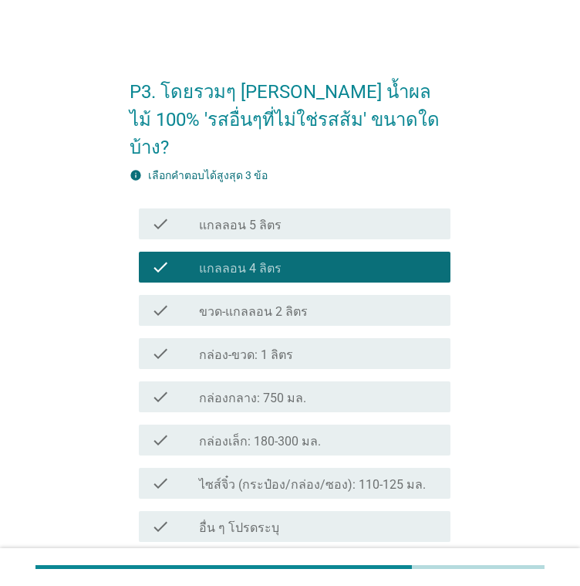
click at [302, 381] on div "check check_box_outline_blank กล่องกลาง: 750 มล." at bounding box center [295, 396] width 312 height 31
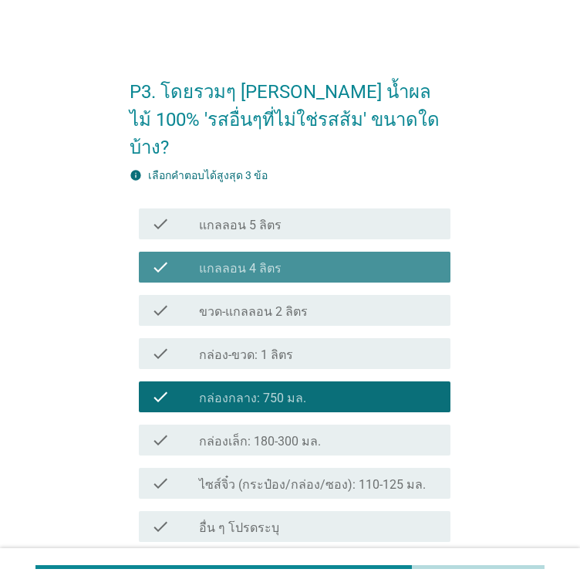
click at [343, 252] on div "check check_box_outline_blank แกลลอน 4 ลิตร" at bounding box center [295, 267] width 312 height 31
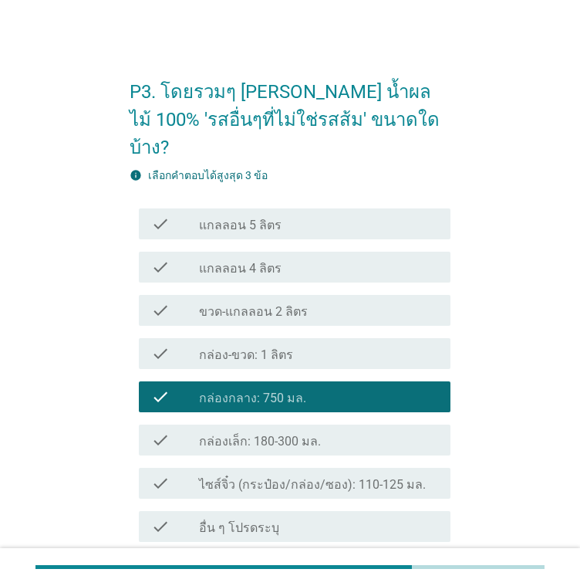
click at [332, 344] on div "check_box_outline_blank กล่อง-ขวด: 1 ลิตร" at bounding box center [318, 353] width 239 height 19
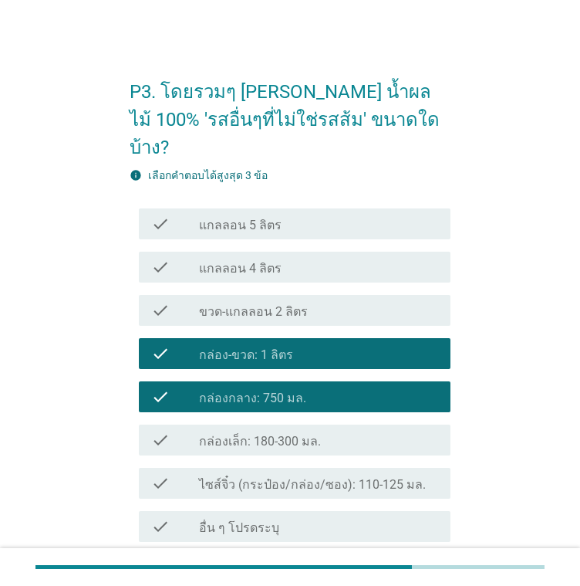
scroll to position [123, 0]
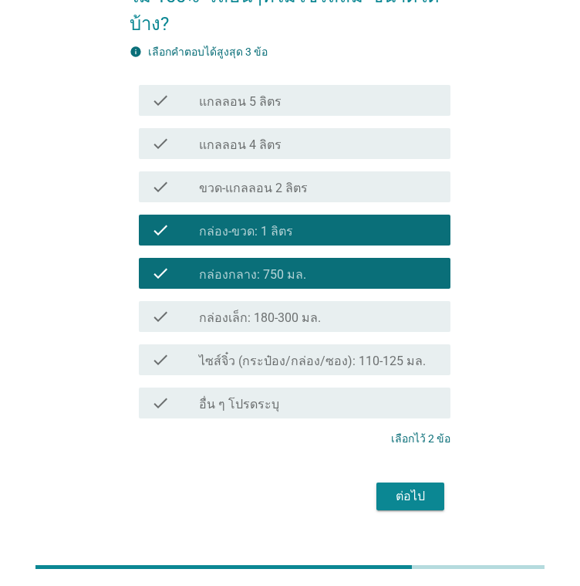
click at [405, 487] on div "ต่อไป" at bounding box center [410, 496] width 43 height 19
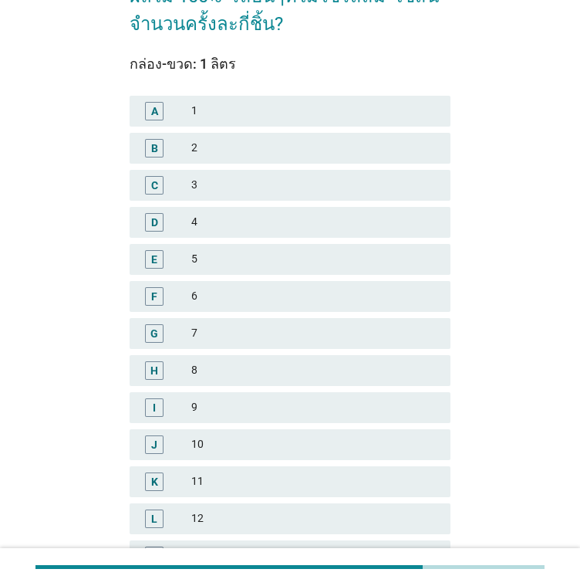
scroll to position [0, 0]
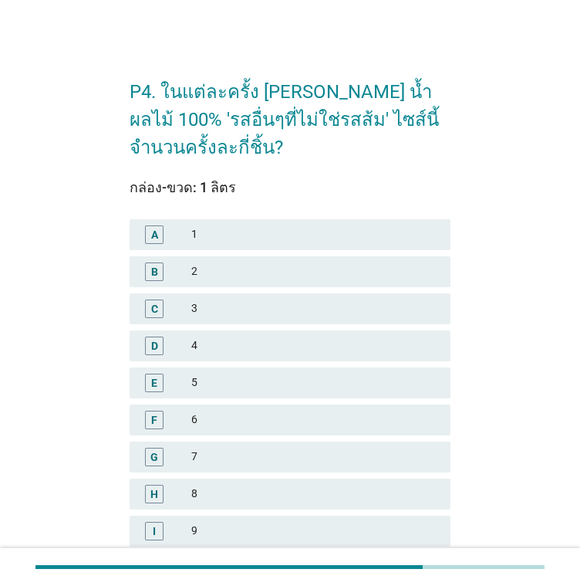
click at [248, 248] on div "A 1" at bounding box center [290, 234] width 321 height 31
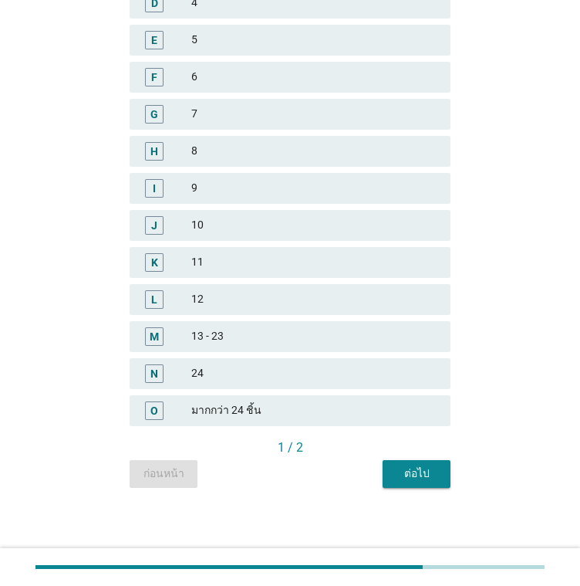
scroll to position [343, 0]
click at [411, 467] on div "ต่อไป" at bounding box center [416, 473] width 43 height 16
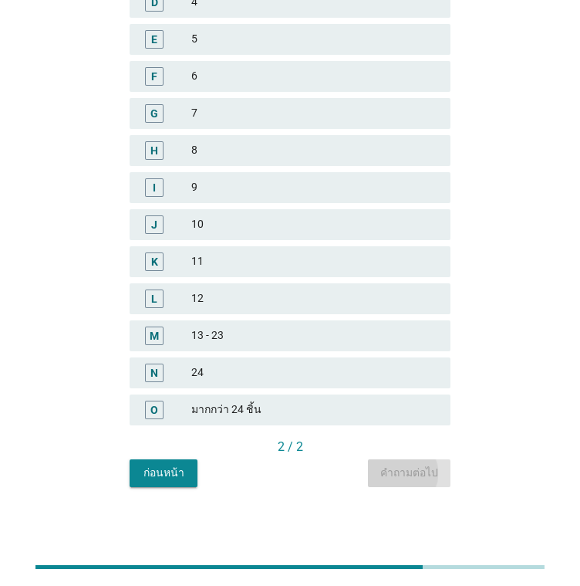
scroll to position [0, 0]
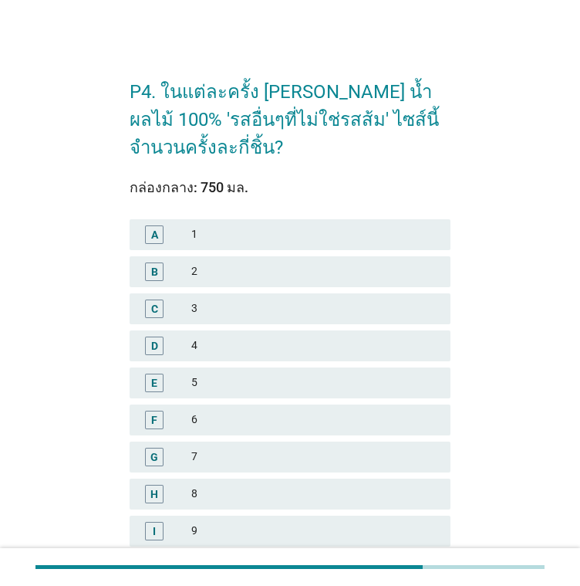
click at [248, 235] on div "1" at bounding box center [314, 234] width 247 height 19
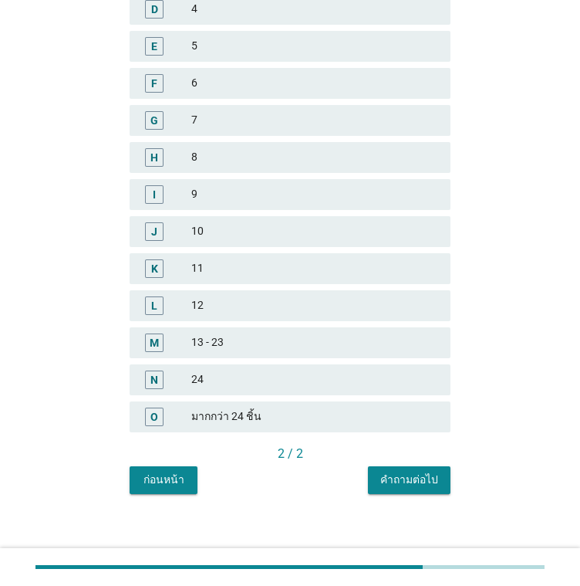
scroll to position [343, 0]
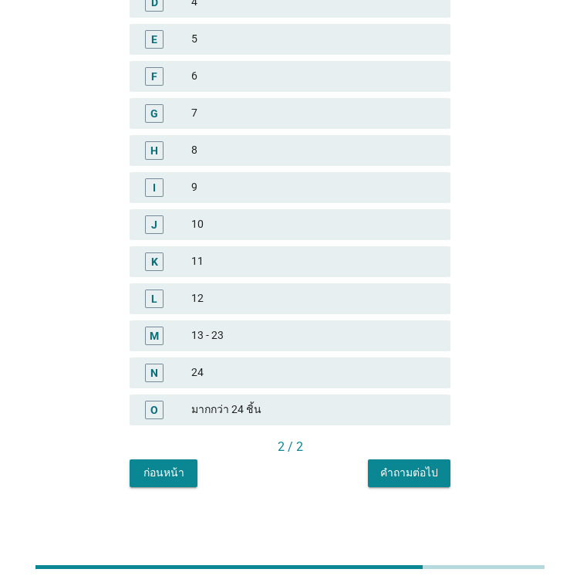
click at [405, 472] on div "คำถามต่อไป" at bounding box center [409, 473] width 58 height 16
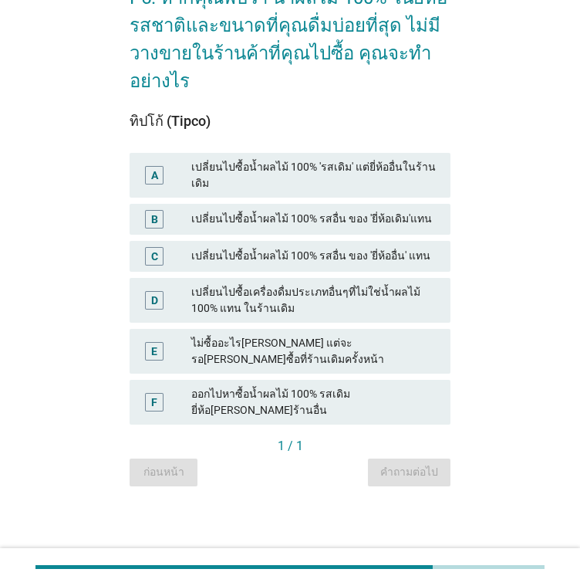
scroll to position [0, 0]
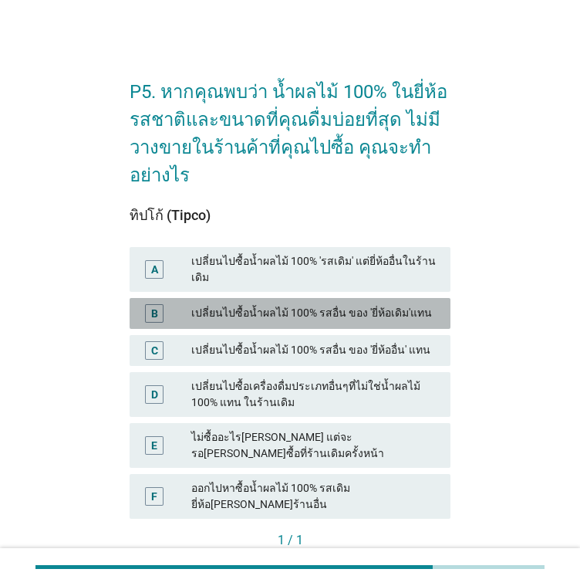
click at [391, 304] on div "เปลี่ยนไปซื้อน้ำผลไม้ 100% รสอื่น ของ 'ยี่ห้อเดิม'แทน" at bounding box center [314, 313] width 247 height 19
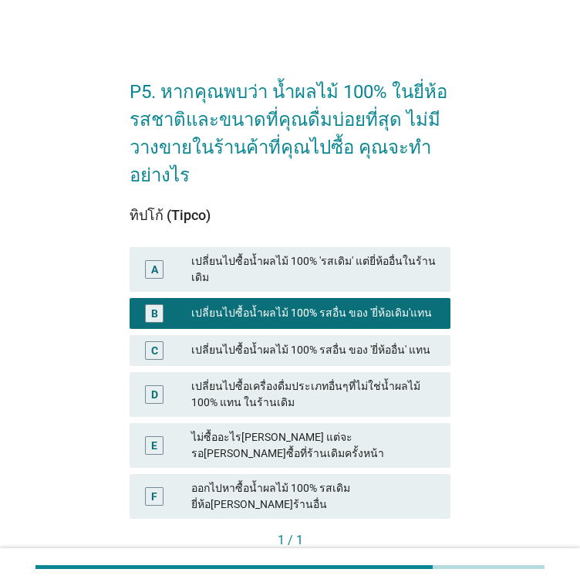
click at [425, 552] on button "คำถามต่อไป" at bounding box center [409, 566] width 83 height 28
